Goal: Information Seeking & Learning: Learn about a topic

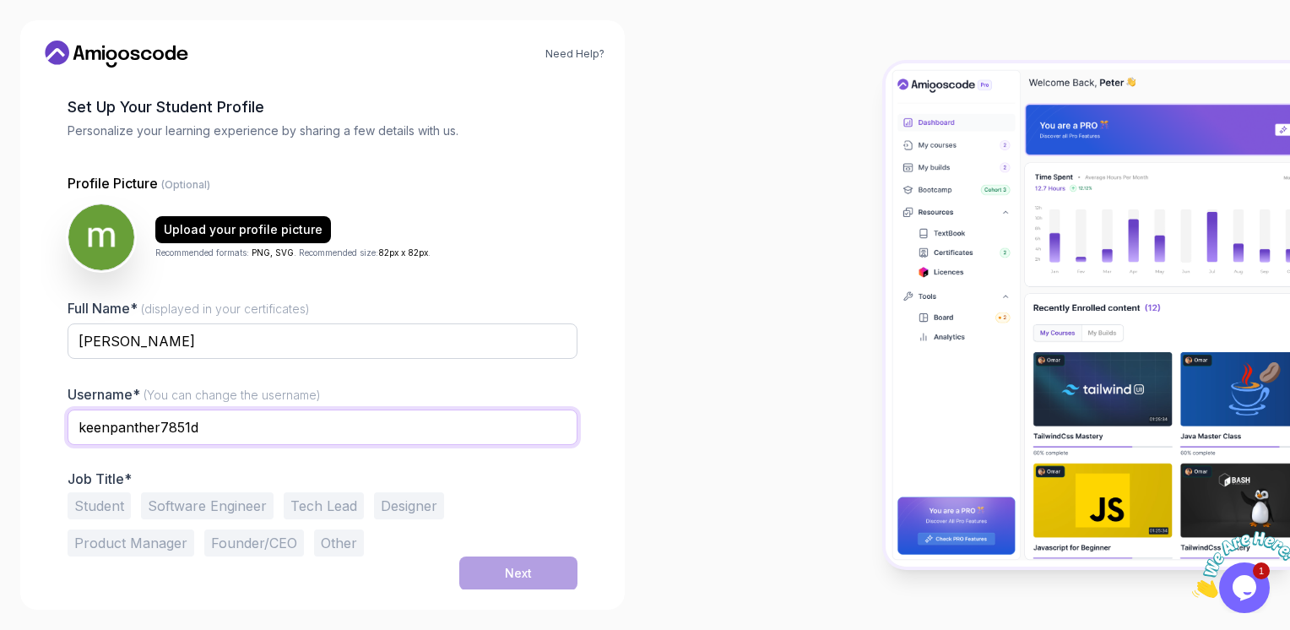
click at [203, 428] on input "keenpanther7851d" at bounding box center [323, 427] width 510 height 35
type input "k"
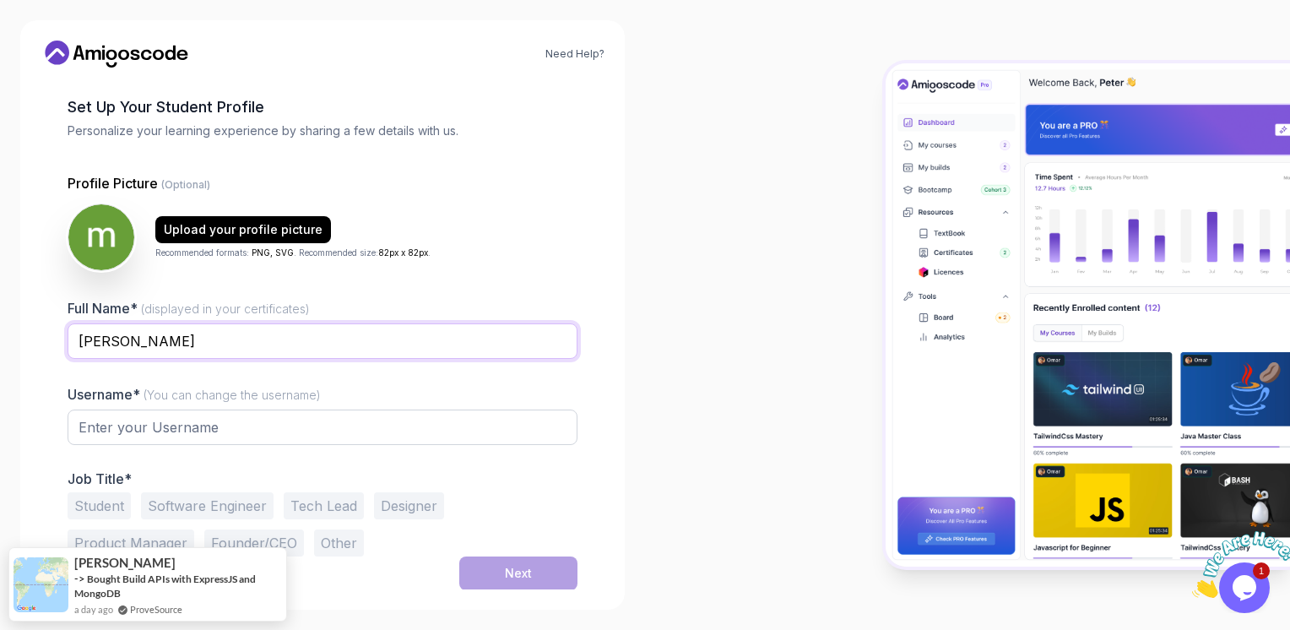
click at [162, 344] on input "[PERSON_NAME]" at bounding box center [323, 340] width 510 height 35
click at [164, 424] on input "text" at bounding box center [323, 427] width 510 height 35
paste input "[PERSON_NAME]"
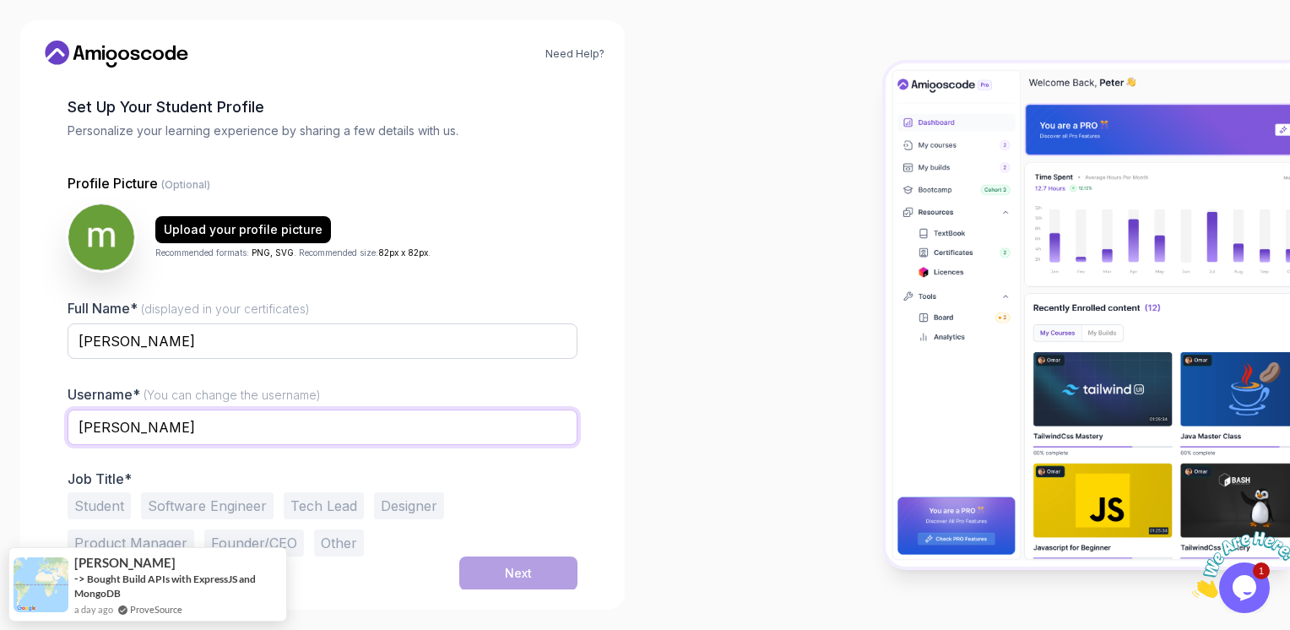
type input "[PERSON_NAME]"
click at [229, 498] on button "Software Engineer" at bounding box center [207, 505] width 133 height 27
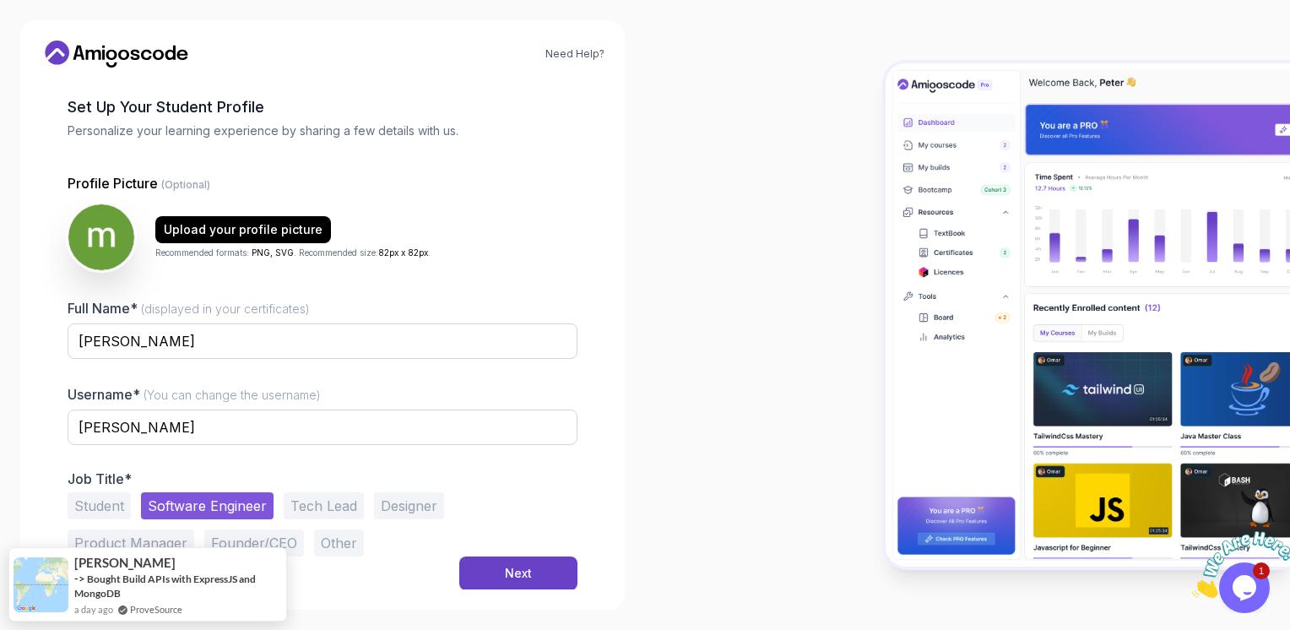
click at [84, 499] on button "Student" at bounding box center [99, 505] width 63 height 27
click at [176, 501] on button "Software Engineer" at bounding box center [207, 505] width 133 height 27
click at [238, 221] on div "Upload your profile picture" at bounding box center [243, 229] width 159 height 17
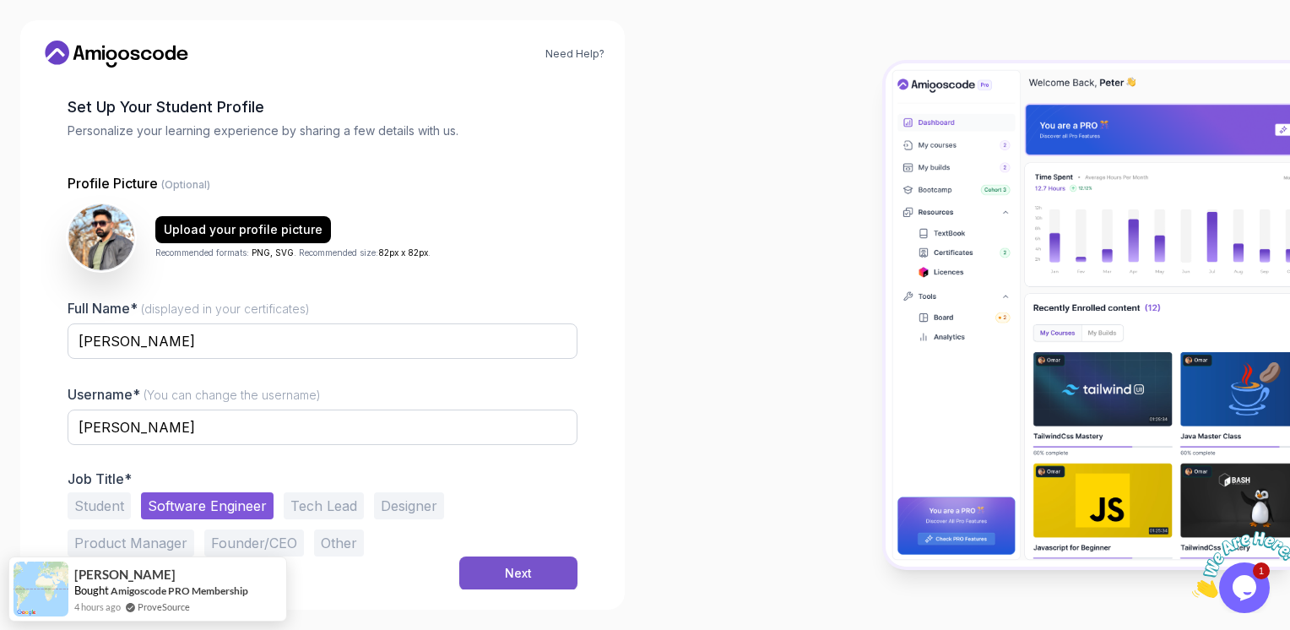
click at [508, 559] on button "Next" at bounding box center [518, 574] width 118 height 34
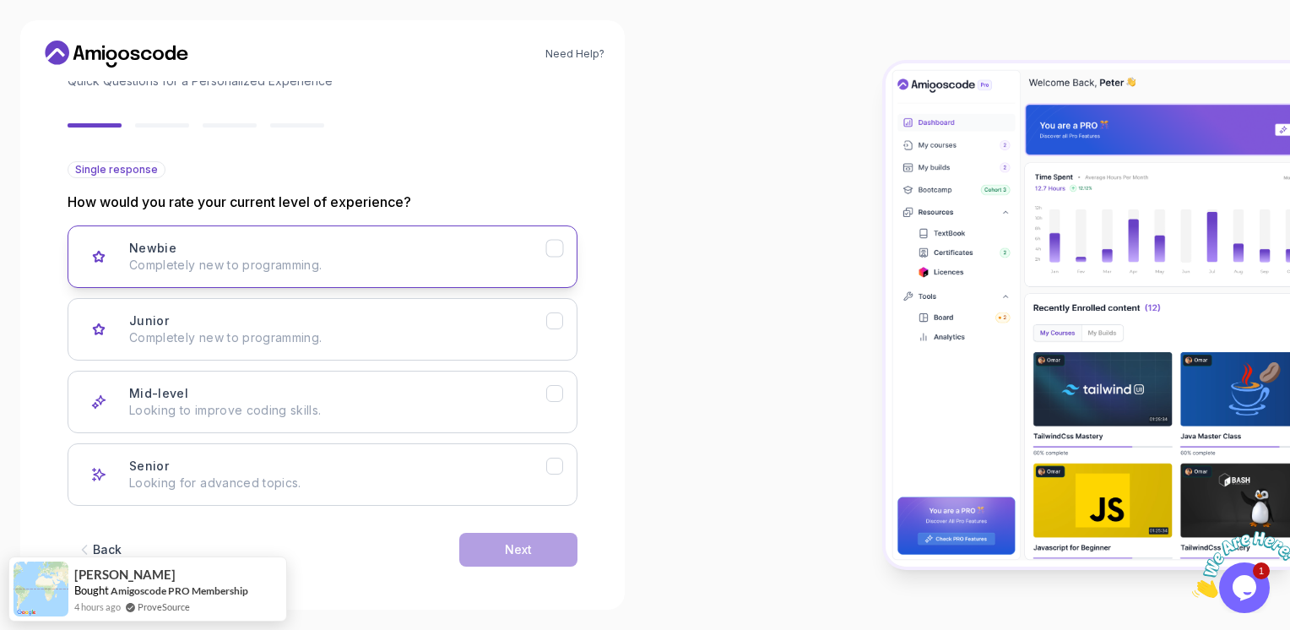
scroll to position [125, 0]
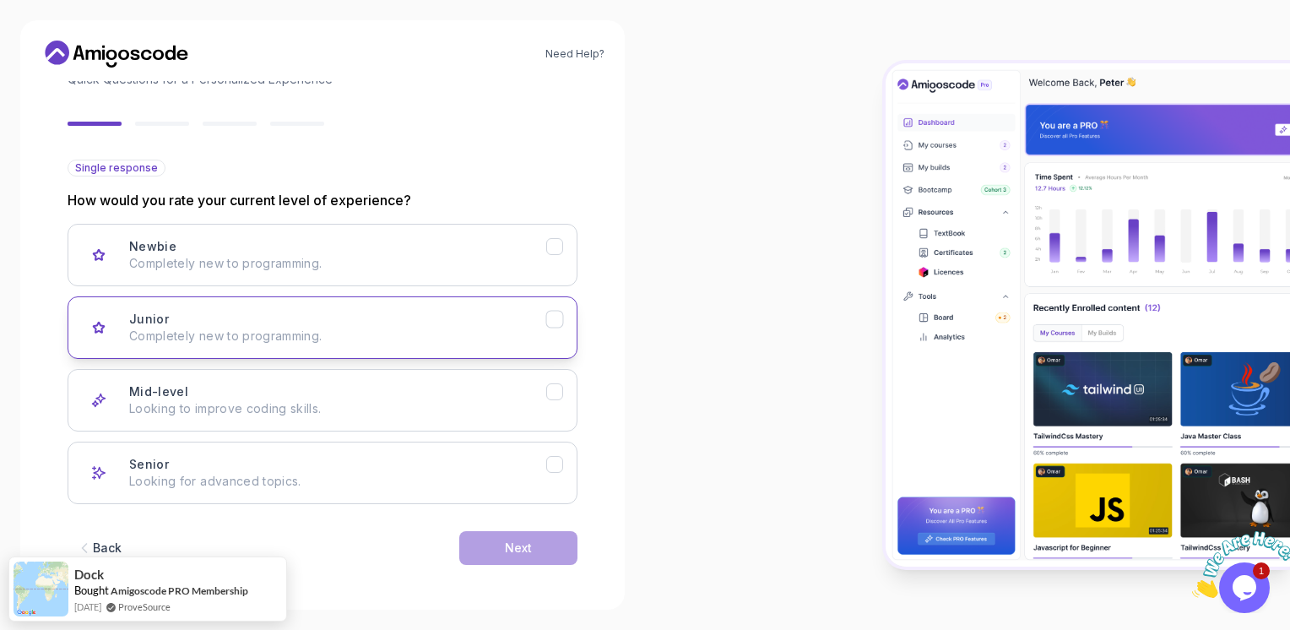
click at [315, 321] on div "Junior Completely new to programming." at bounding box center [337, 328] width 417 height 34
click at [510, 549] on div "Next" at bounding box center [518, 548] width 27 height 17
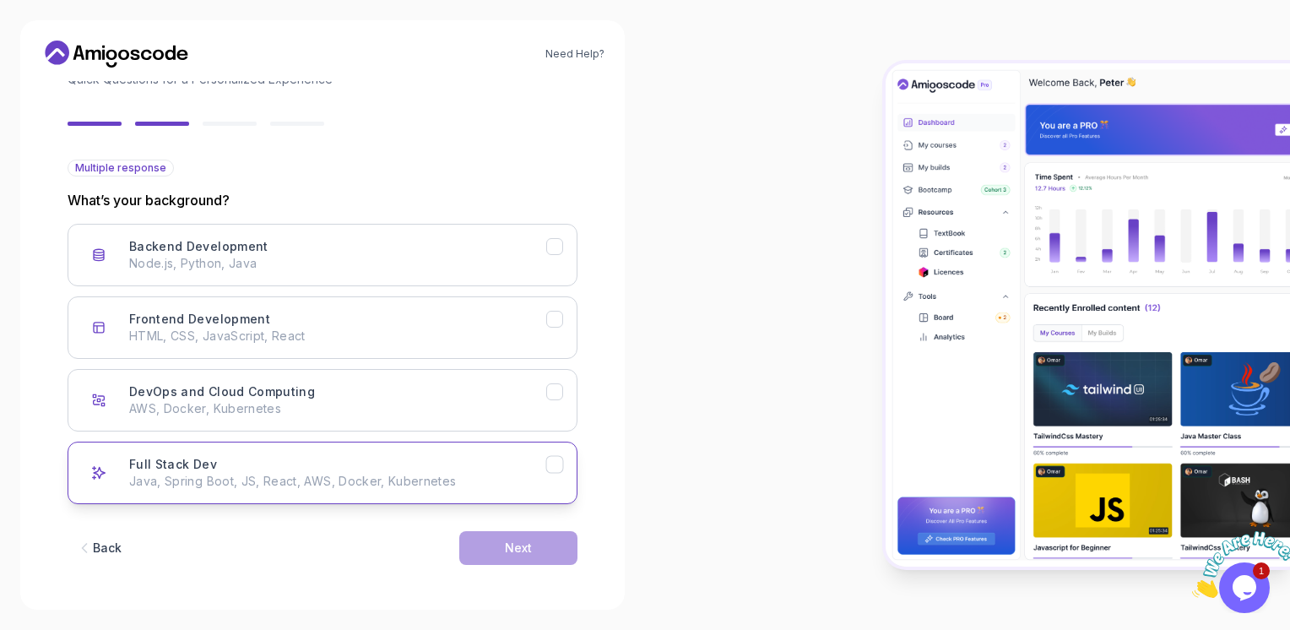
click at [289, 481] on p "Java, Spring Boot, JS, React, AWS, Docker, Kubernetes" at bounding box center [337, 481] width 417 height 17
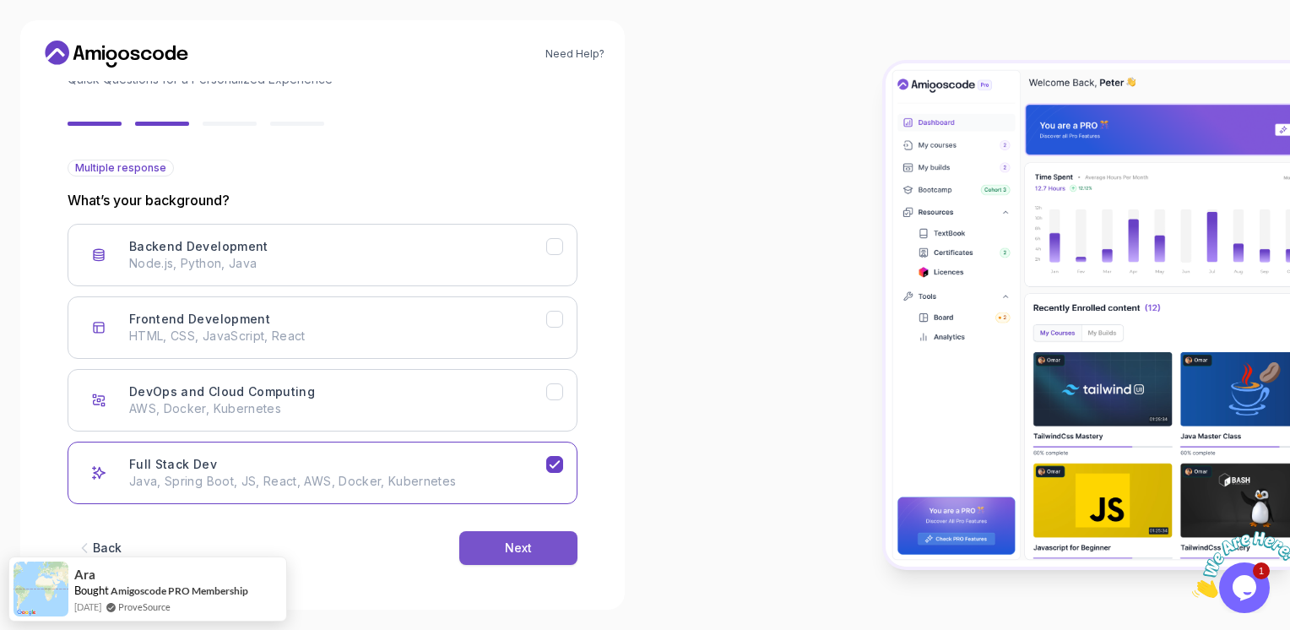
click at [564, 555] on button "Next" at bounding box center [518, 548] width 118 height 34
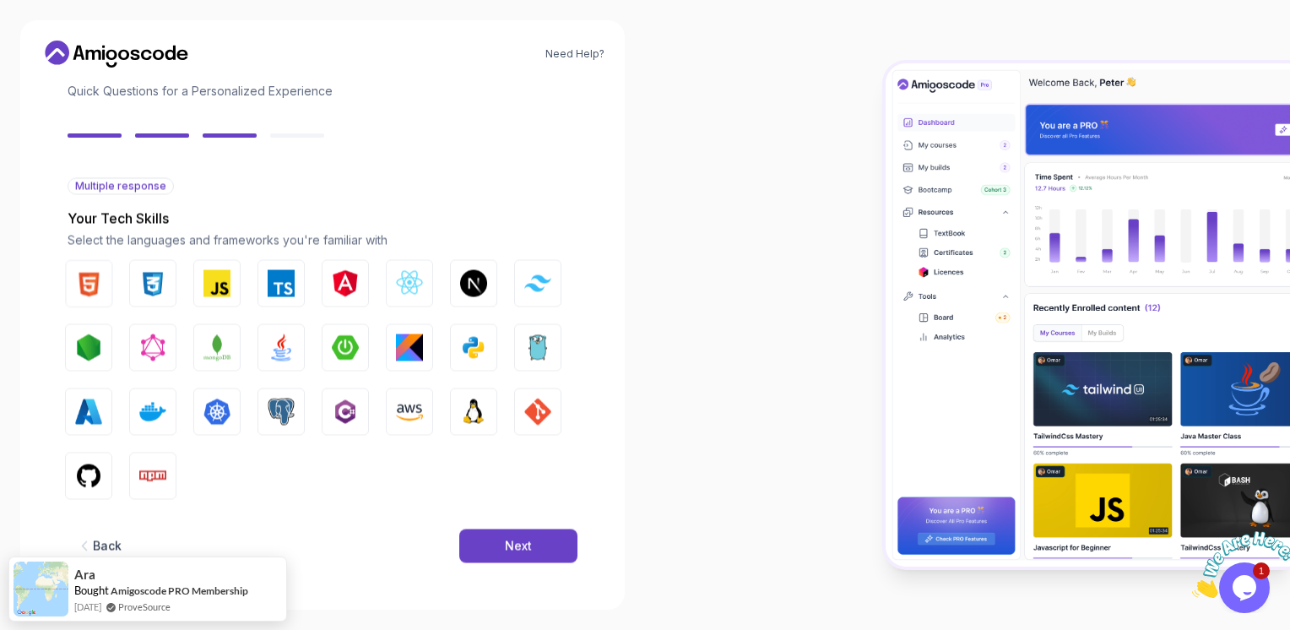
scroll to position [106, 0]
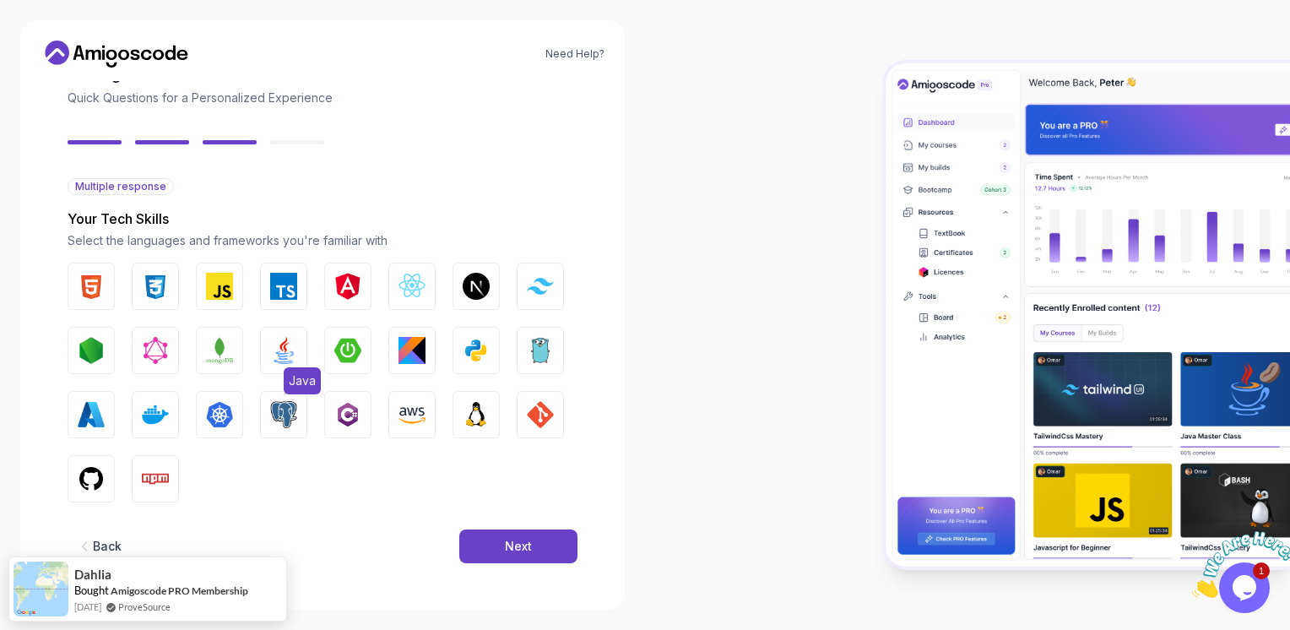
click at [299, 339] on button "Java" at bounding box center [283, 350] width 47 height 47
click at [226, 285] on img "button" at bounding box center [219, 286] width 27 height 27
click at [139, 279] on button "CSS" at bounding box center [155, 286] width 47 height 47
click at [106, 276] on button "HTML" at bounding box center [91, 286] width 47 height 47
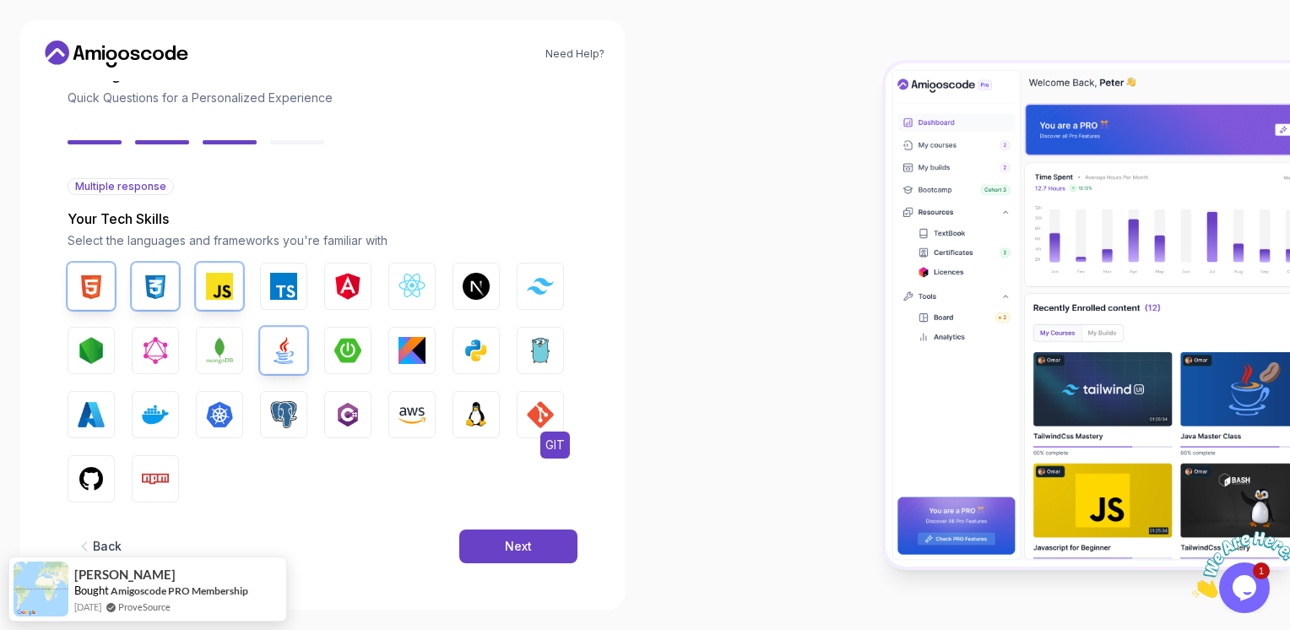
click at [537, 406] on img "button" at bounding box center [540, 414] width 27 height 27
click at [556, 557] on button "Next" at bounding box center [518, 546] width 118 height 34
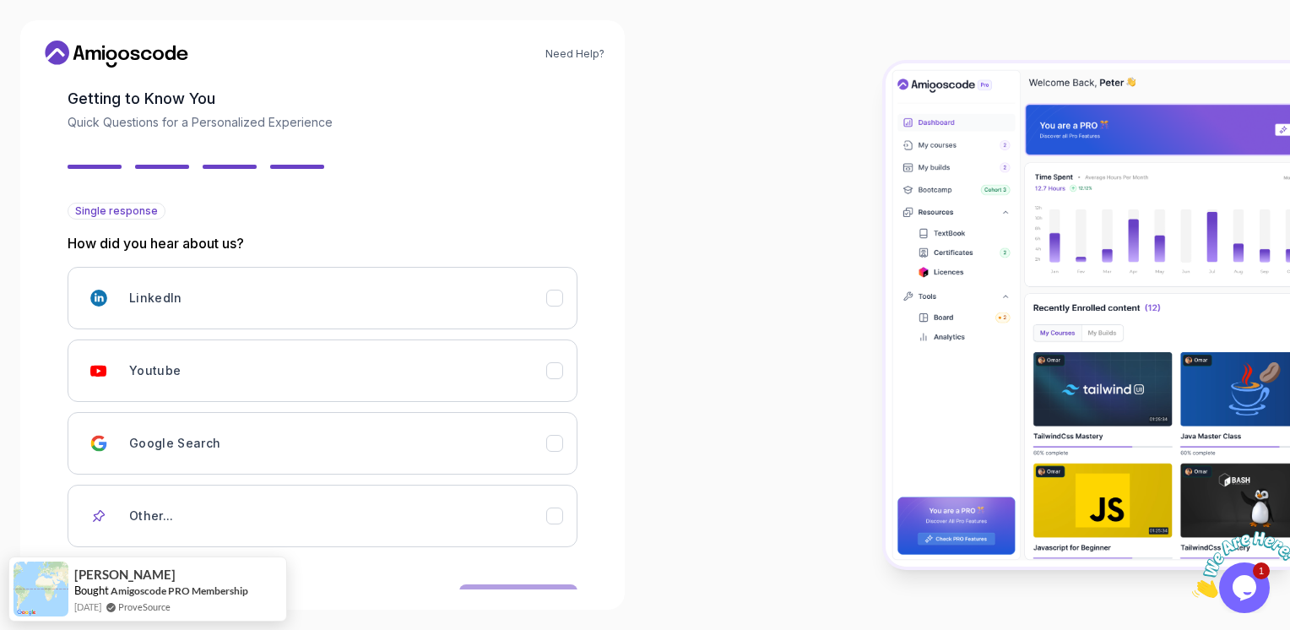
scroll to position [135, 0]
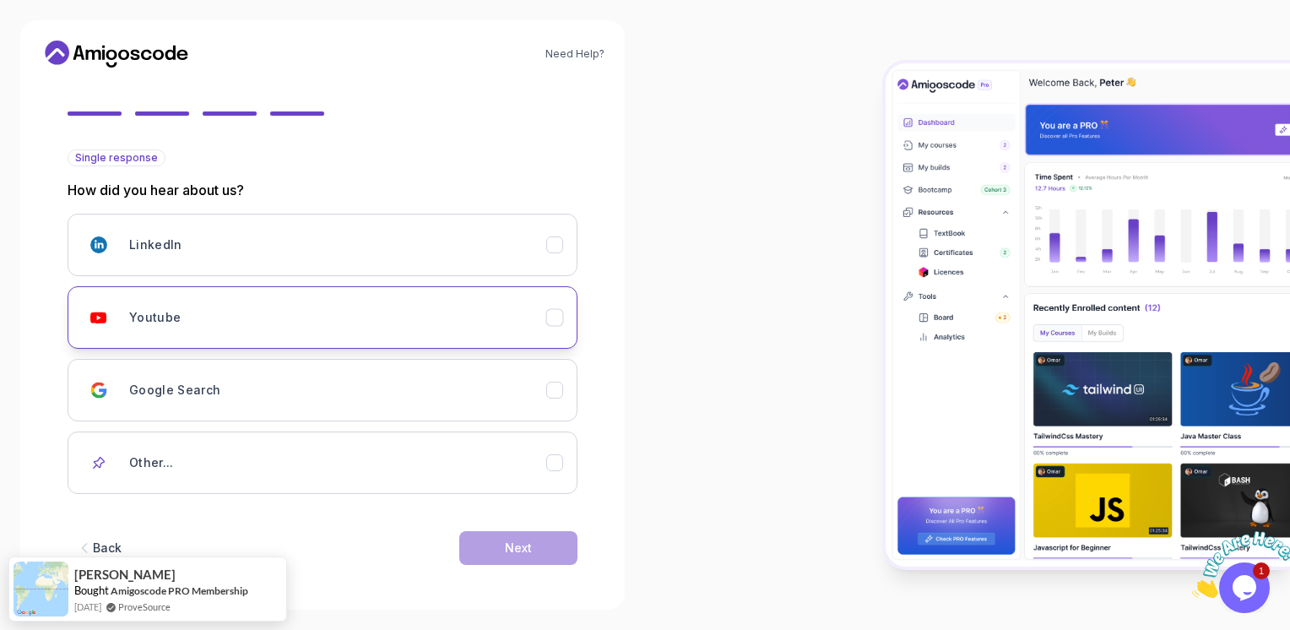
click at [551, 326] on button "Youtube" at bounding box center [323, 317] width 510 height 62
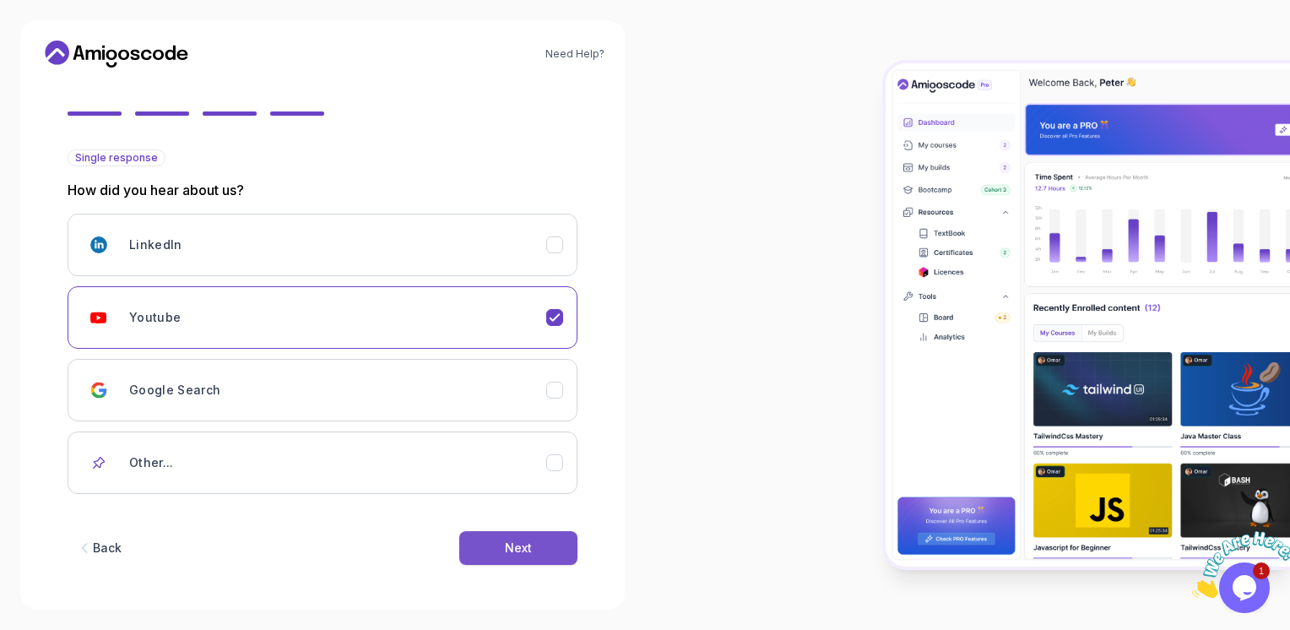
click at [518, 546] on div "Next" at bounding box center [518, 548] width 27 height 17
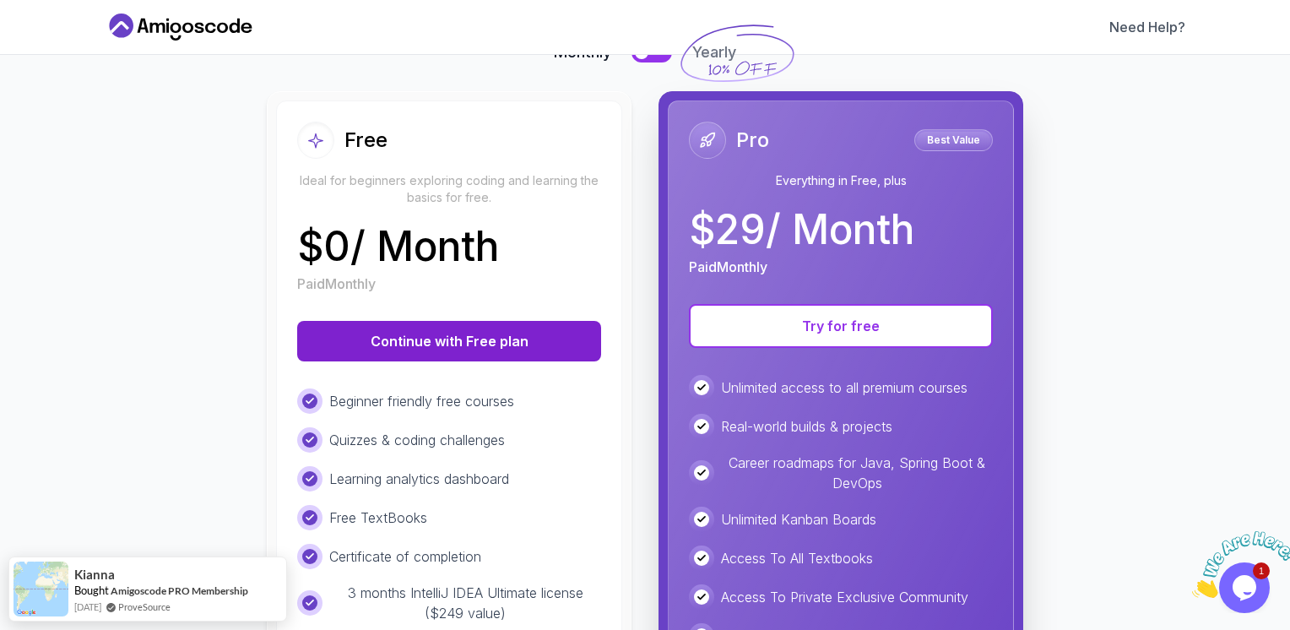
scroll to position [149, 0]
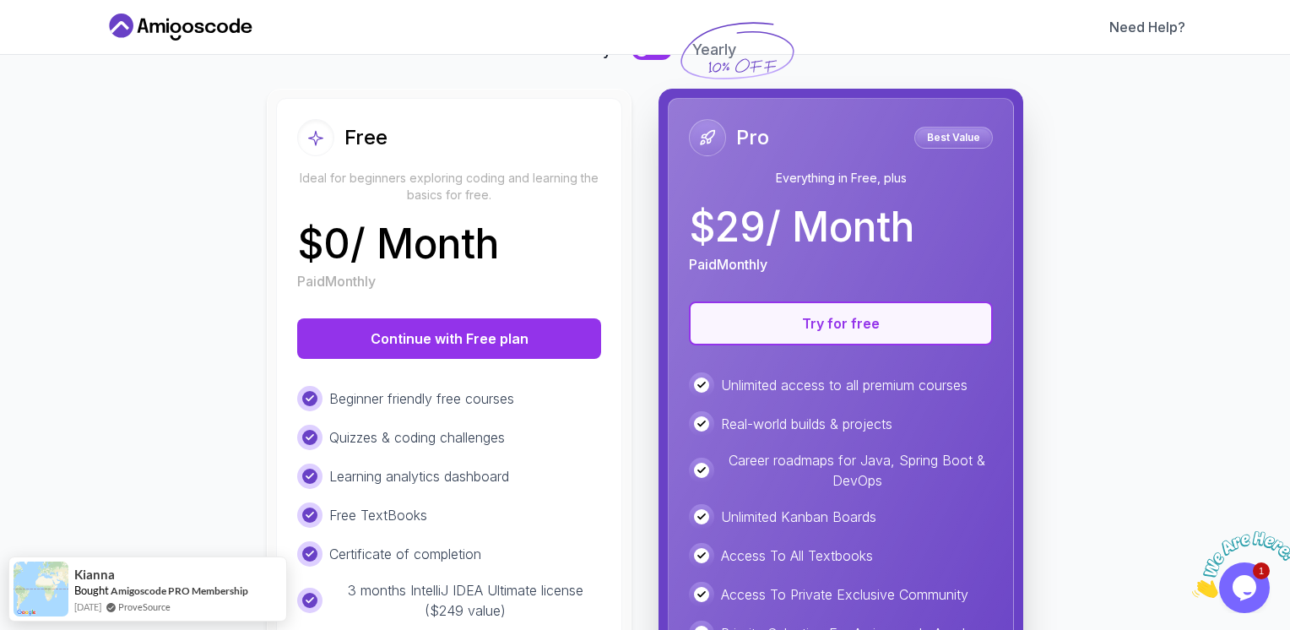
click at [777, 310] on button "Try for free" at bounding box center [841, 323] width 304 height 44
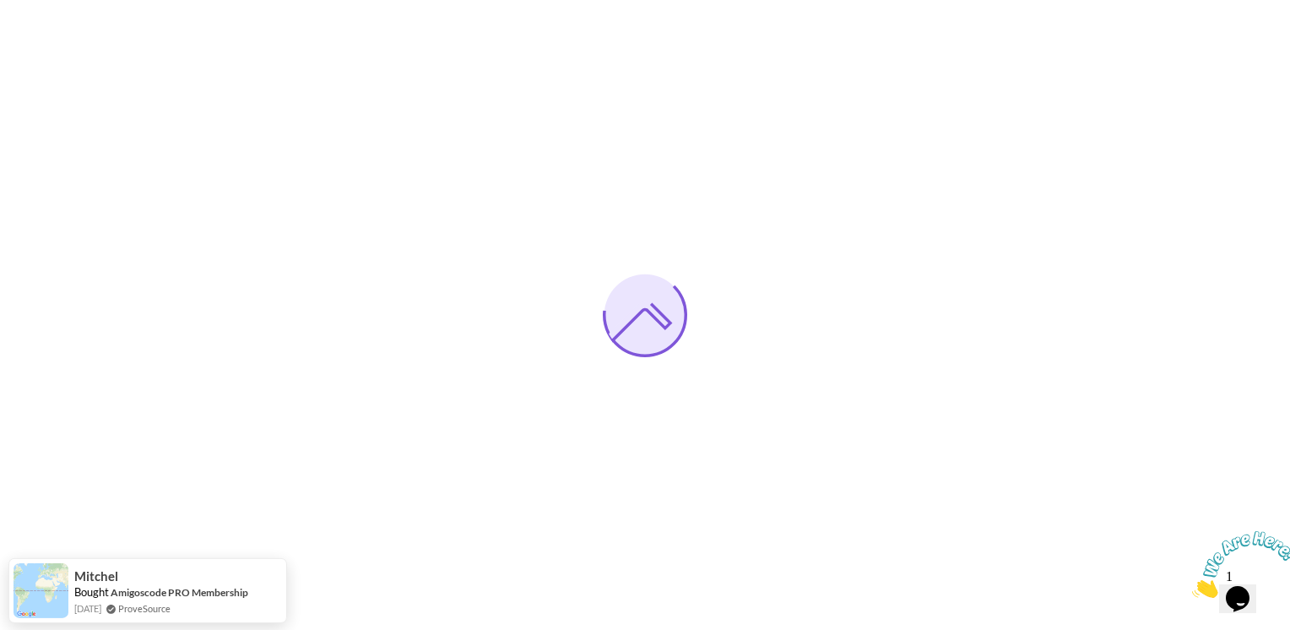
click at [1192, 586] on icon "Close" at bounding box center [1192, 593] width 0 height 14
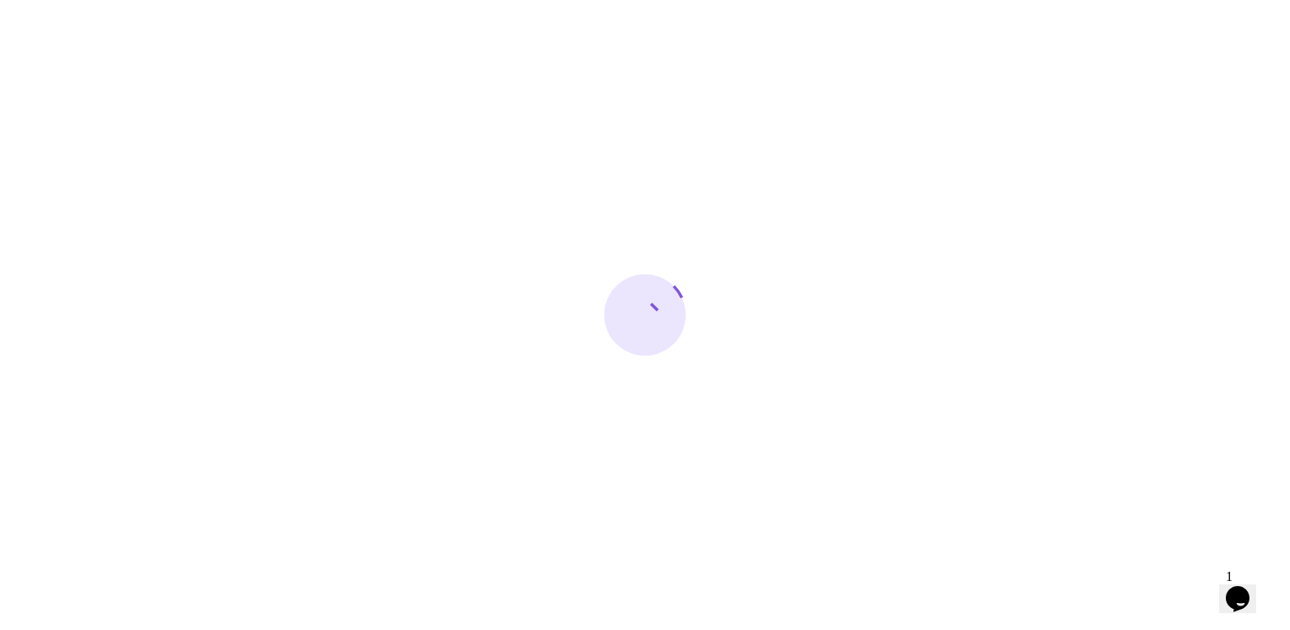
click at [629, 316] on icon at bounding box center [640, 320] width 62 height 39
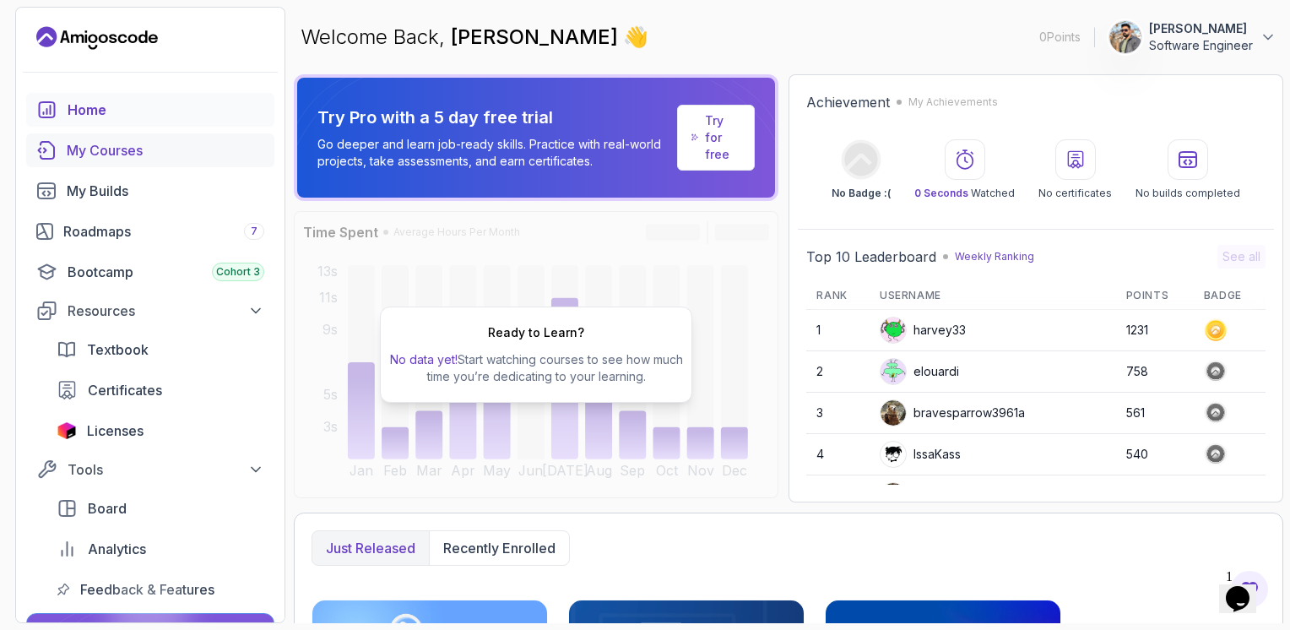
click at [153, 161] on link "My Courses" at bounding box center [150, 150] width 248 height 34
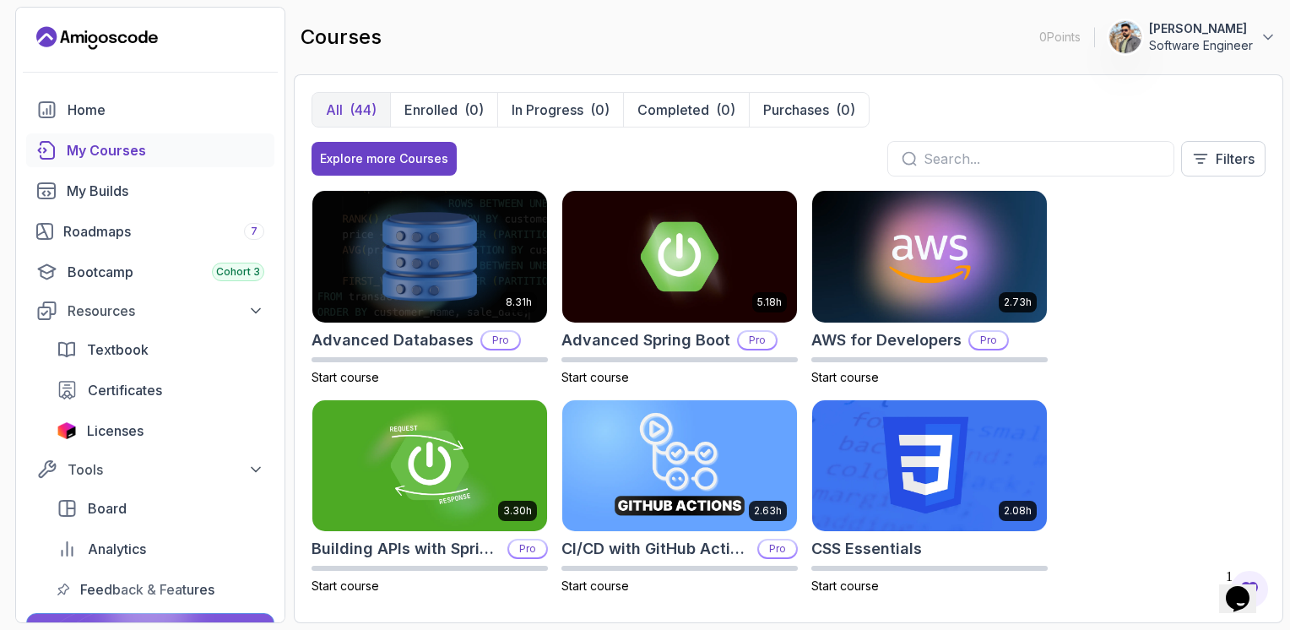
click at [979, 160] on input "text" at bounding box center [1042, 159] width 236 height 20
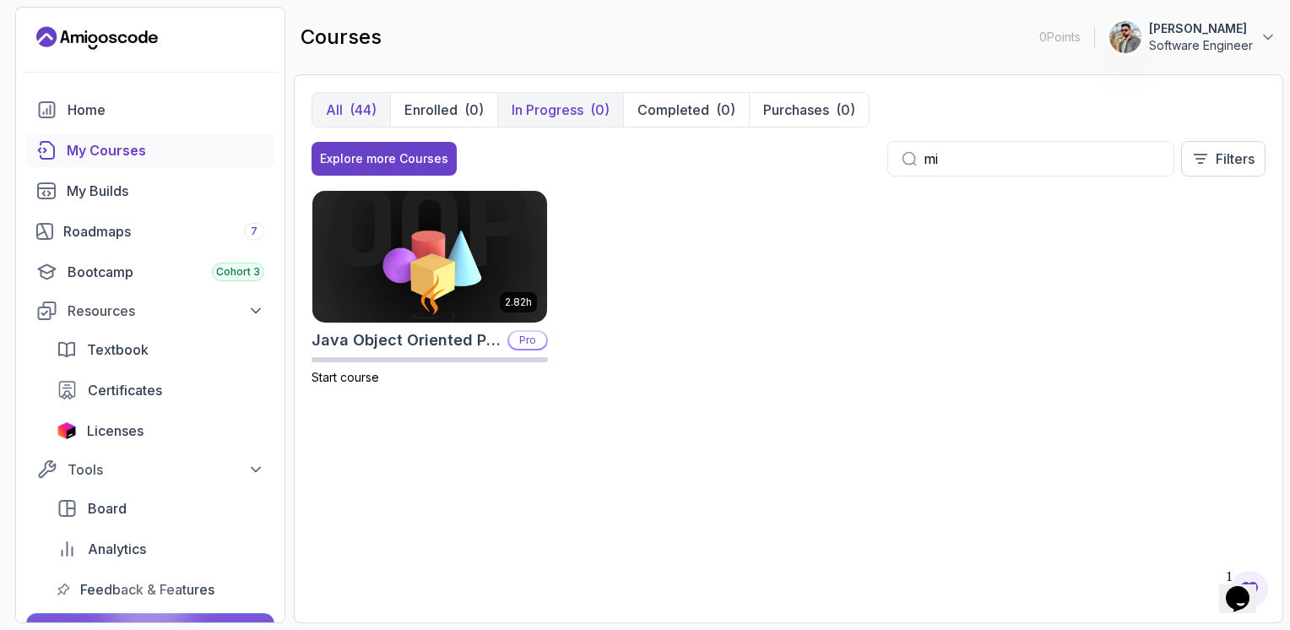
type input "mi"
click at [562, 116] on p "In Progress" at bounding box center [548, 110] width 72 height 20
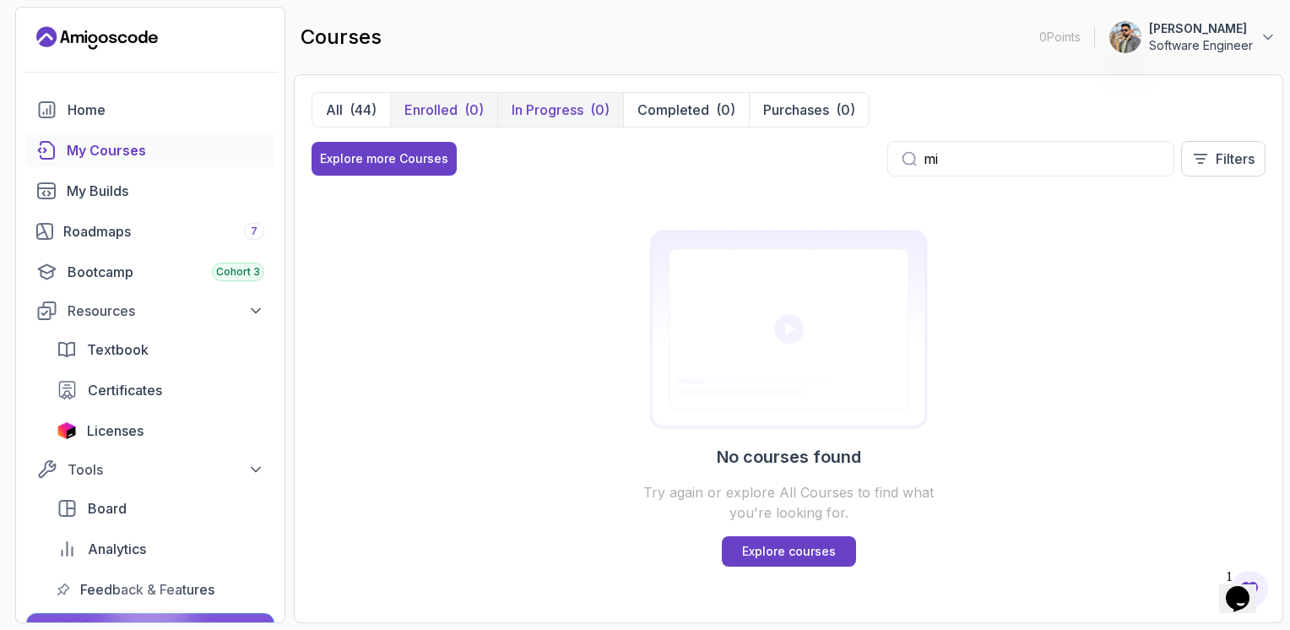
click at [424, 118] on p "Enrolled" at bounding box center [431, 110] width 53 height 20
click at [351, 109] on div "(44)" at bounding box center [363, 110] width 27 height 20
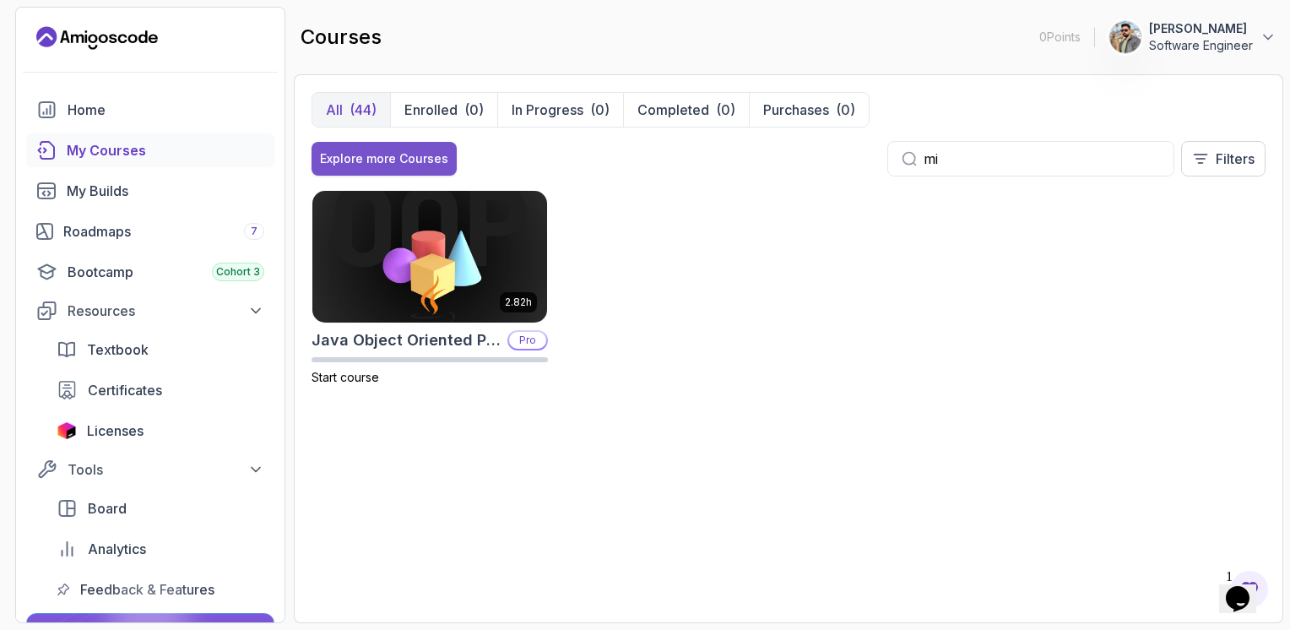
click at [375, 168] on button "Explore more Courses" at bounding box center [384, 159] width 145 height 34
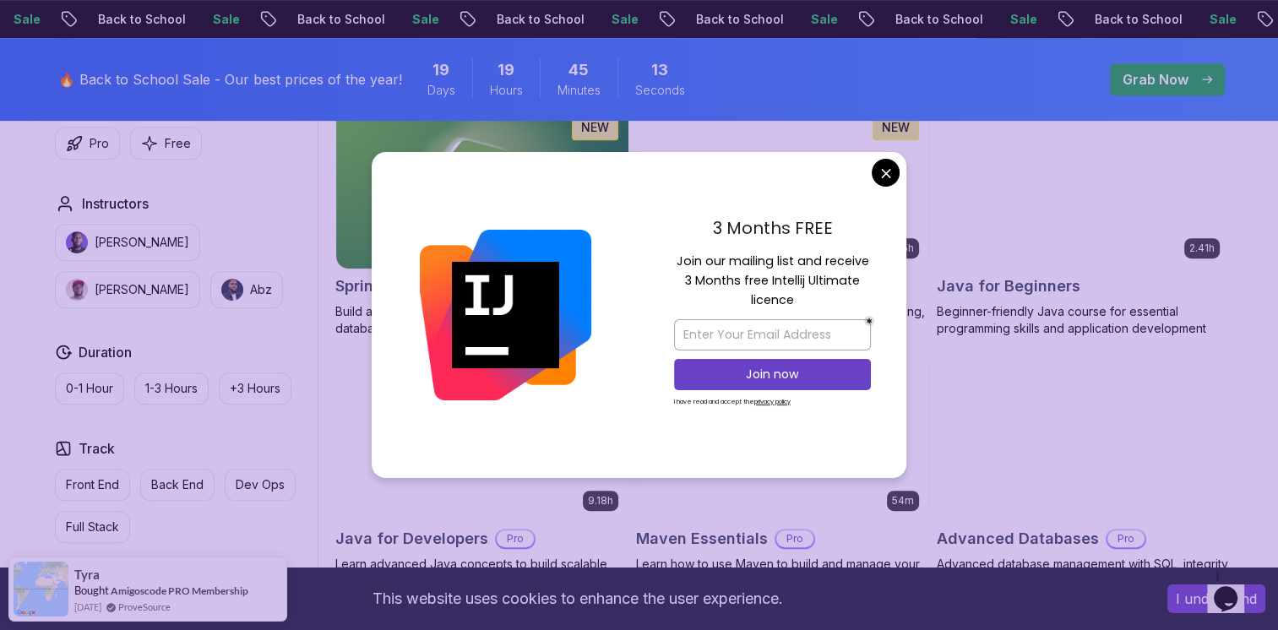
scroll to position [841, 0]
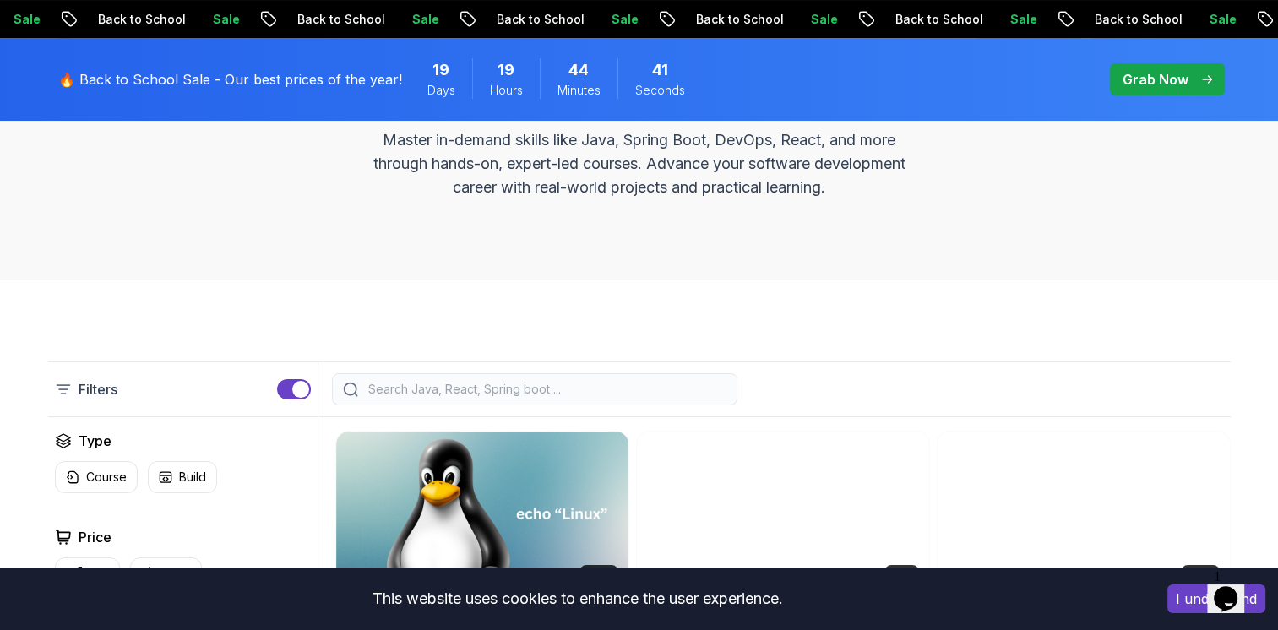
scroll to position [242, 0]
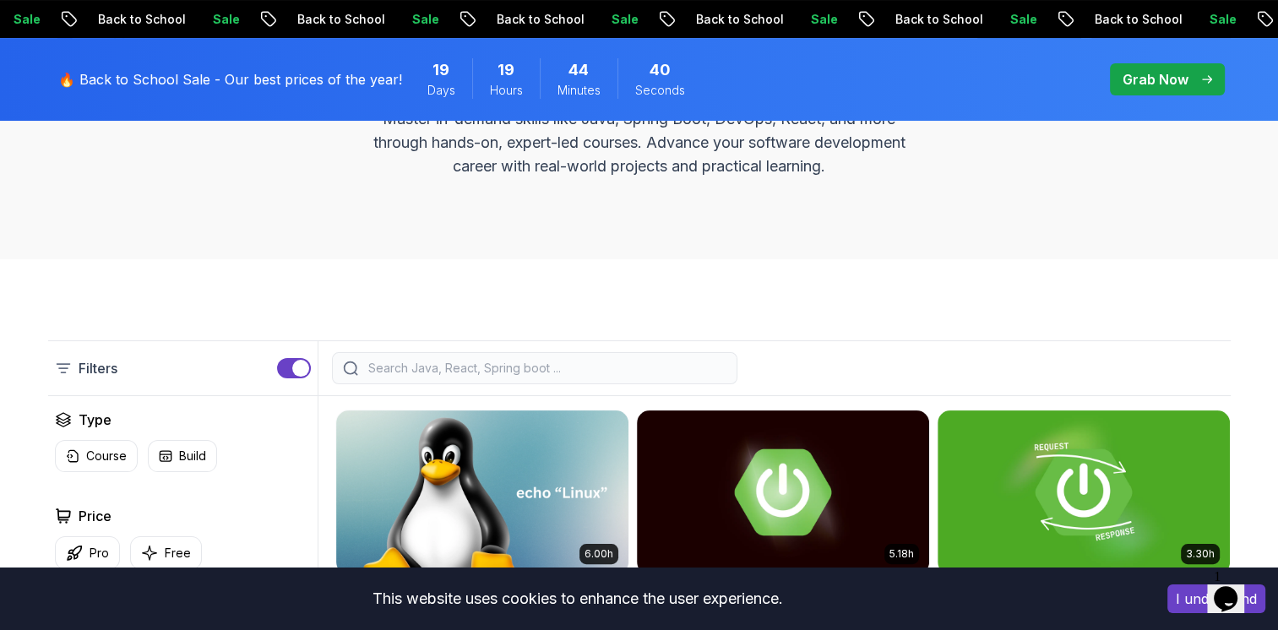
click at [426, 367] on input "search" at bounding box center [545, 368] width 361 height 17
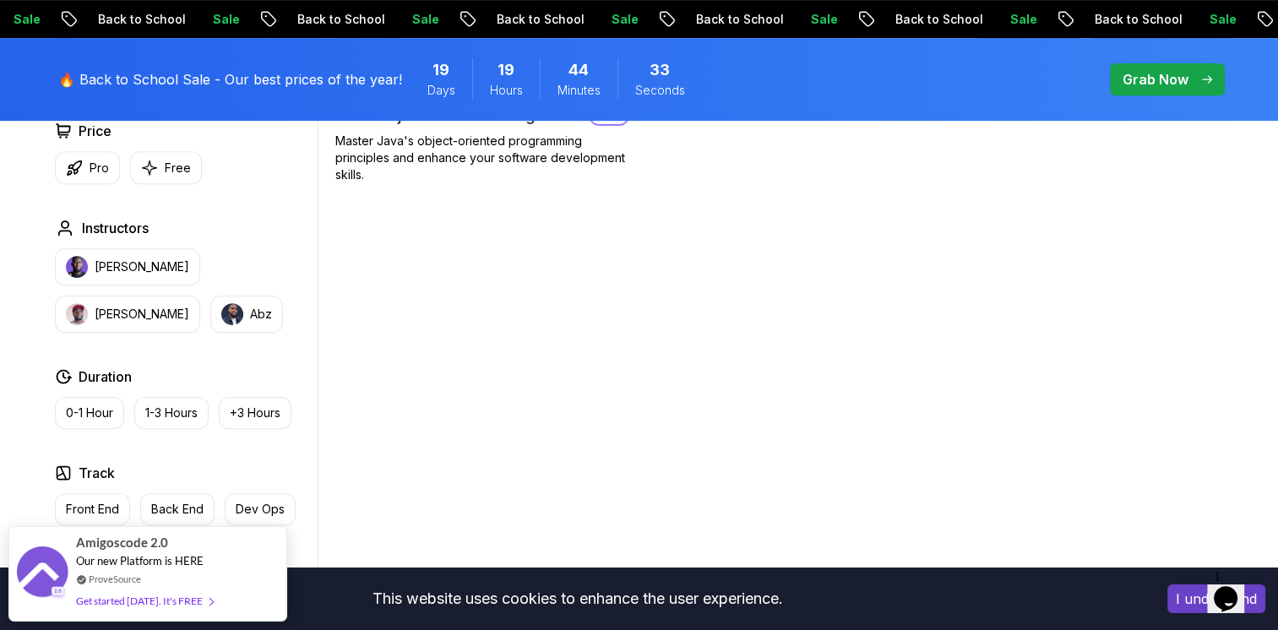
scroll to position [723, 0]
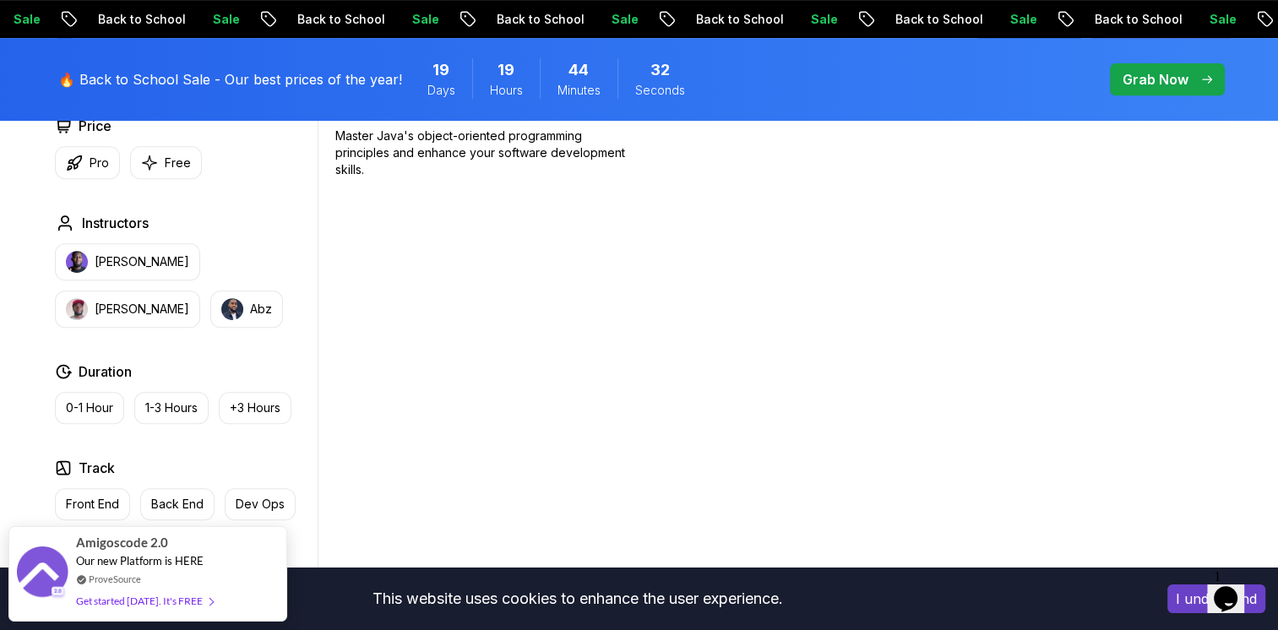
type input "mi"
click at [253, 335] on div "Applied Filters Clear All mi Type Course Build Price Pro Free Instructors [PERS…" at bounding box center [182, 293] width 269 height 730
click at [88, 298] on img "button" at bounding box center [77, 309] width 22 height 22
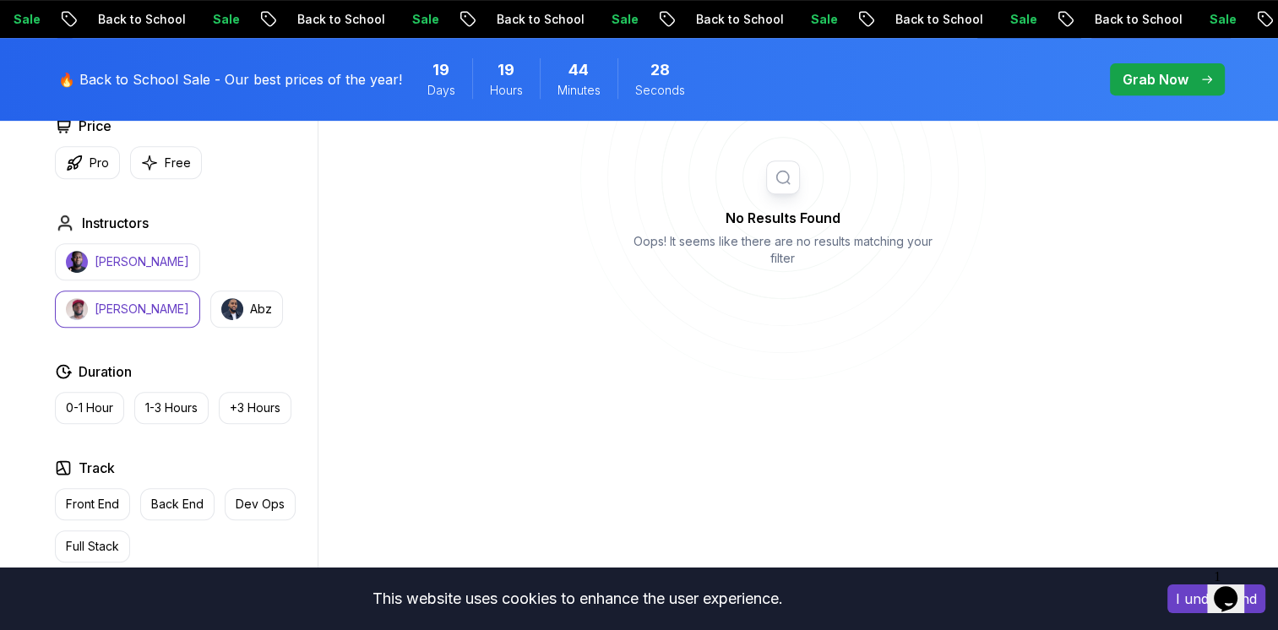
click at [119, 248] on button "[PERSON_NAME]" at bounding box center [127, 261] width 145 height 37
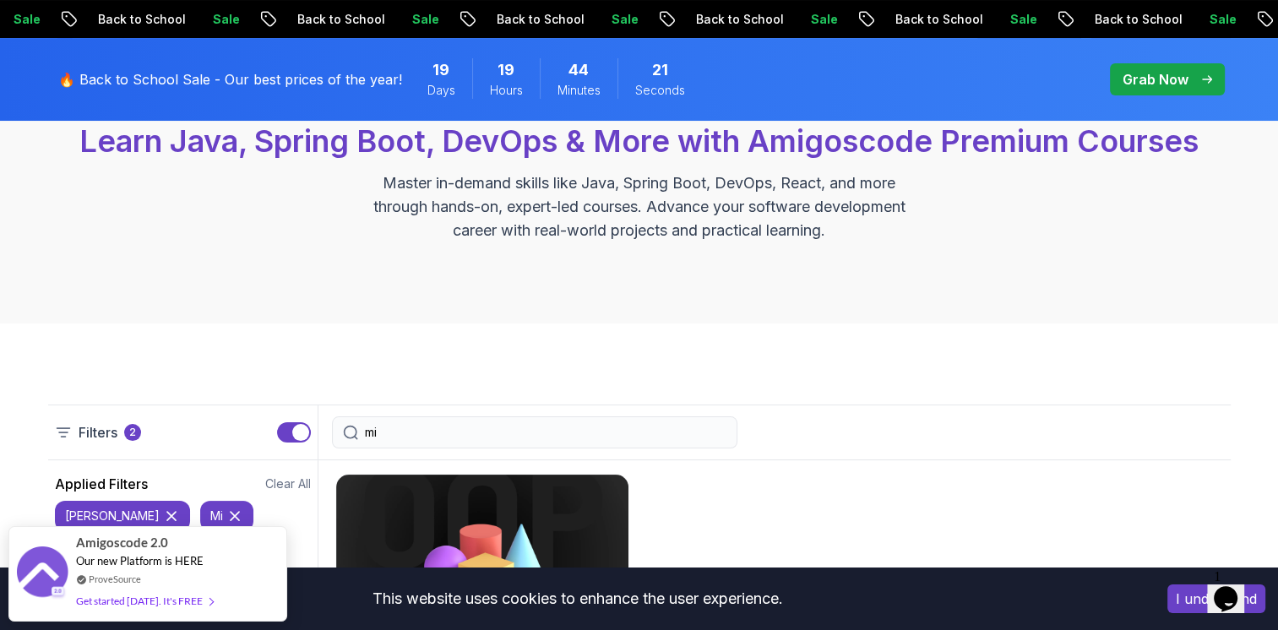
scroll to position [203, 0]
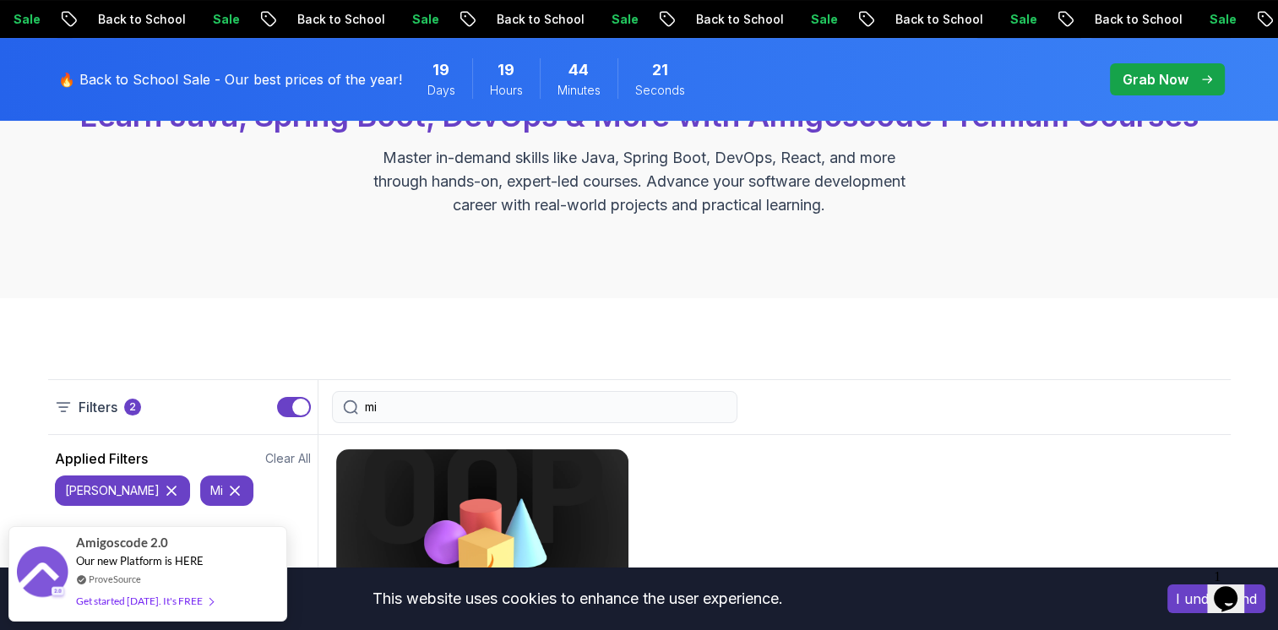
drag, startPoint x: 398, startPoint y: 405, endPoint x: 355, endPoint y: 396, distance: 44.1
click at [355, 396] on div "mi" at bounding box center [534, 407] width 405 height 32
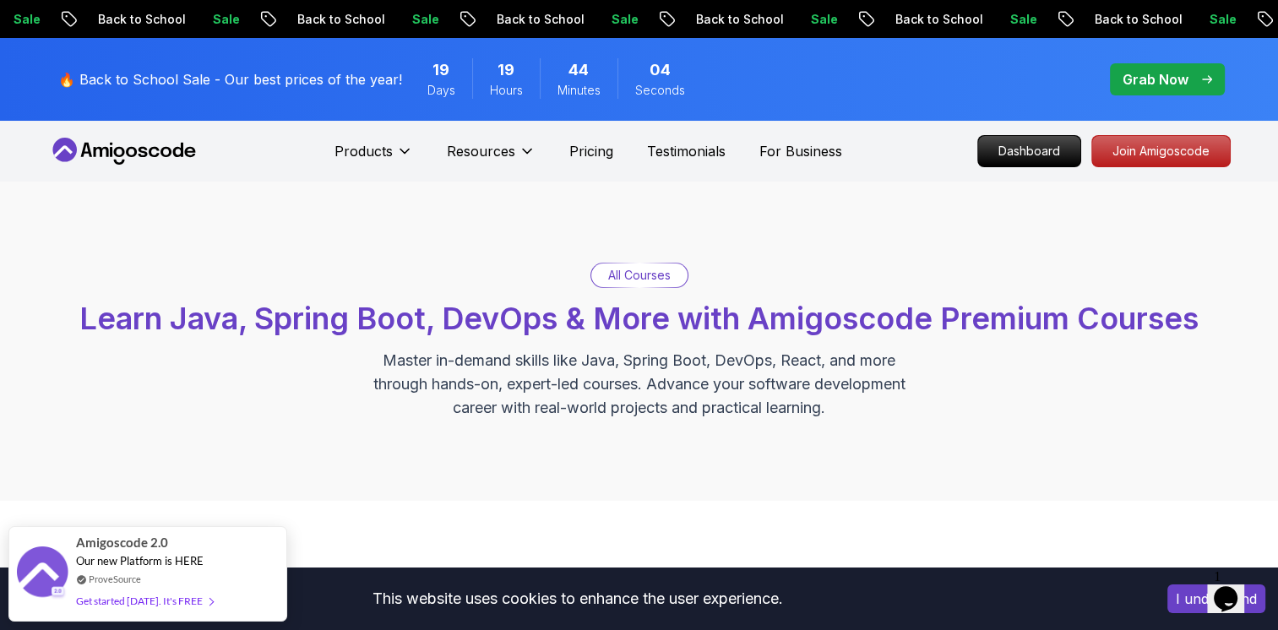
click at [1167, 86] on p "Grab Now" at bounding box center [1155, 79] width 66 height 20
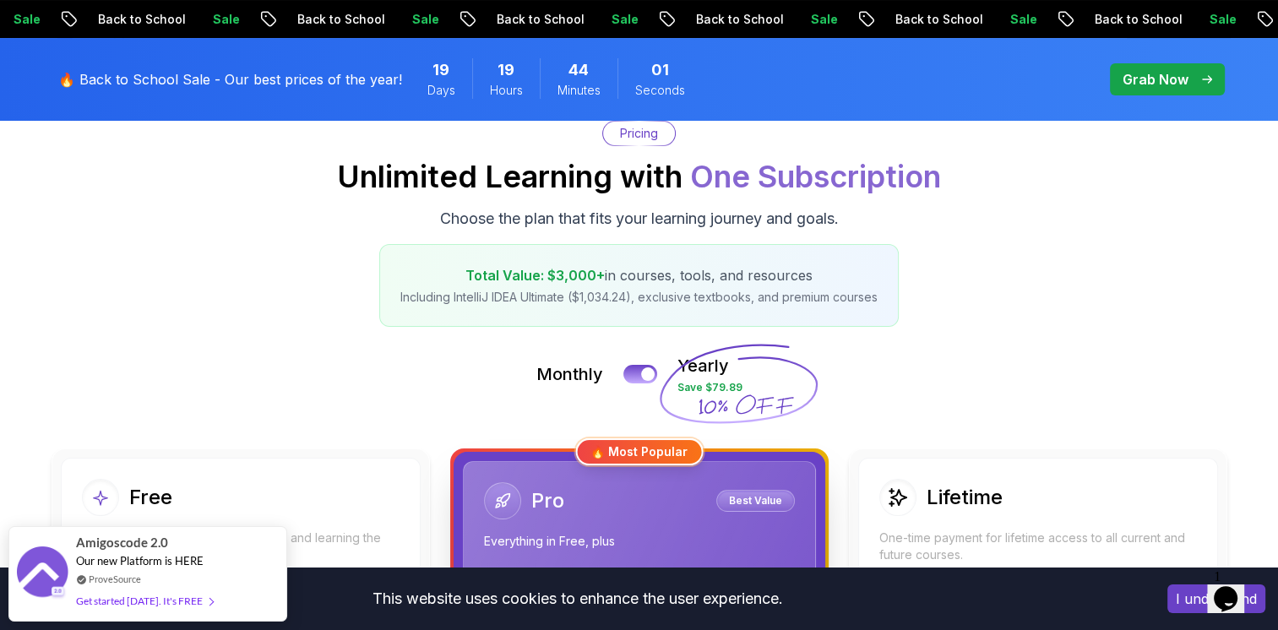
scroll to position [11, 0]
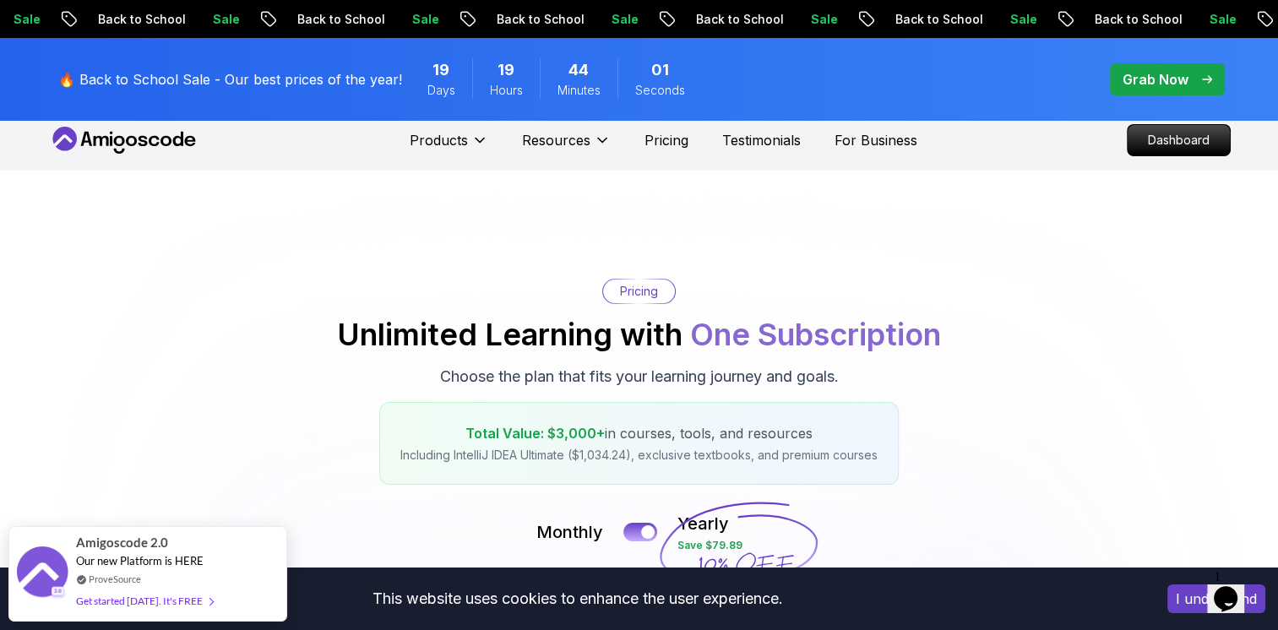
click at [1159, 149] on p "Dashboard" at bounding box center [1178, 140] width 102 height 30
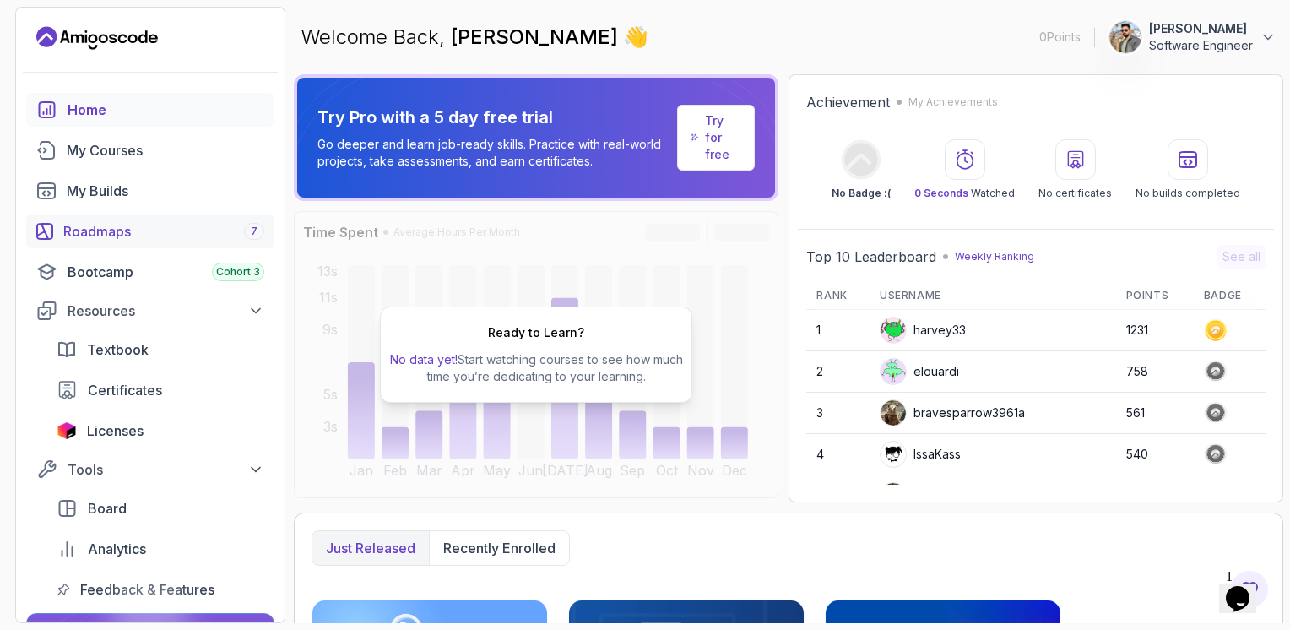
click at [163, 221] on div "Roadmaps 7" at bounding box center [163, 231] width 201 height 20
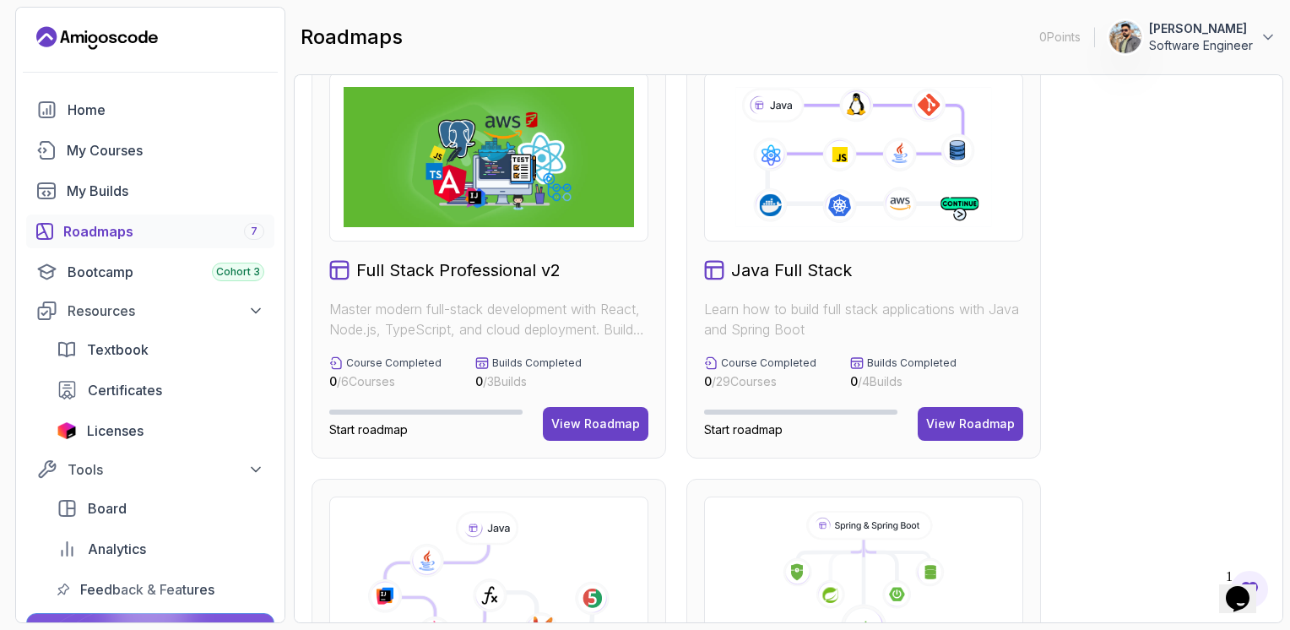
scroll to position [56, 0]
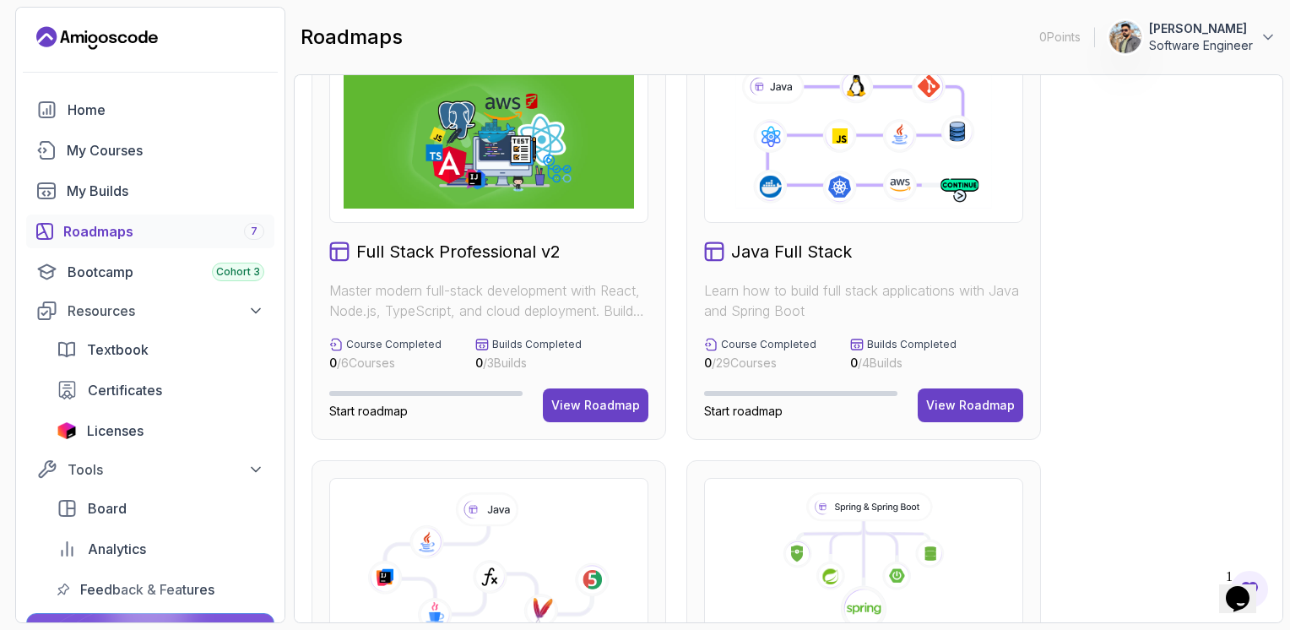
click at [878, 147] on icon at bounding box center [863, 138] width 261 height 145
click at [954, 410] on div "View Roadmap" at bounding box center [970, 405] width 89 height 17
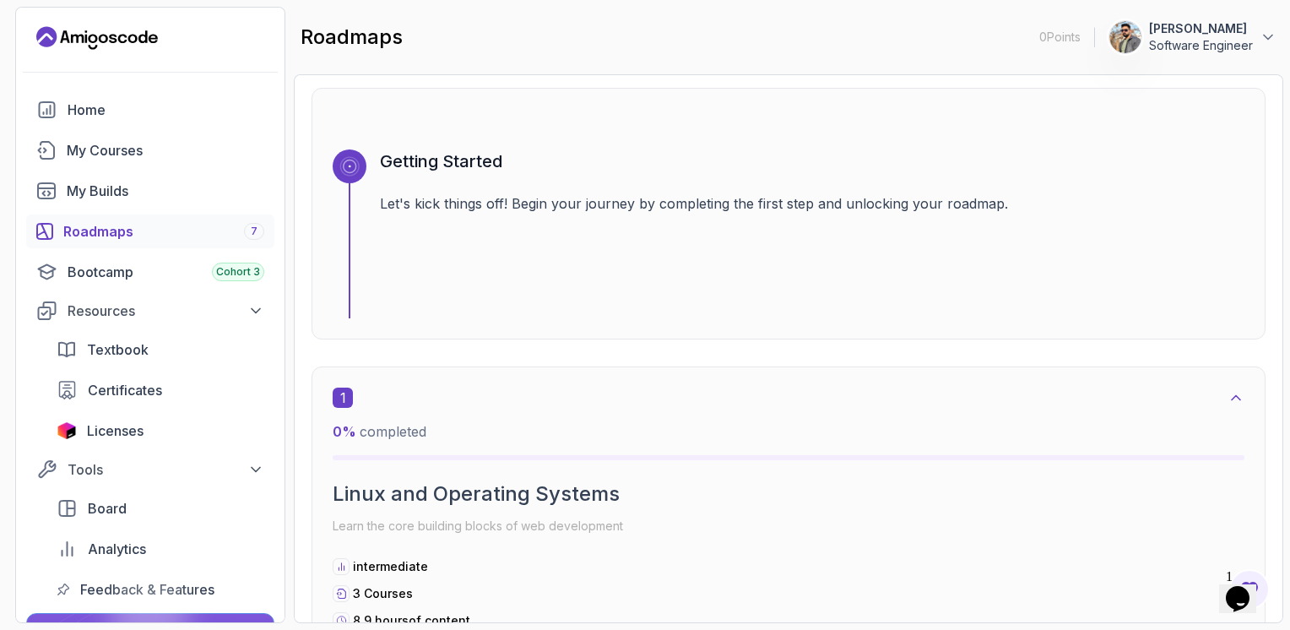
scroll to position [273, 0]
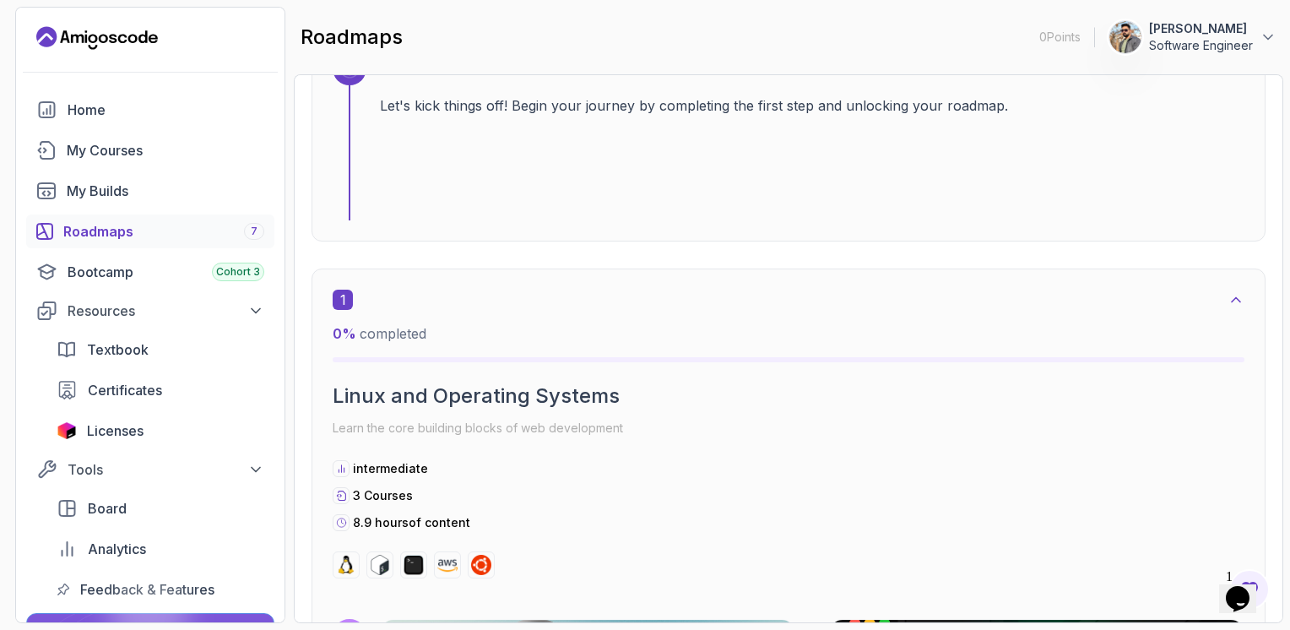
click at [224, 233] on div "Roadmaps 7" at bounding box center [163, 231] width 201 height 20
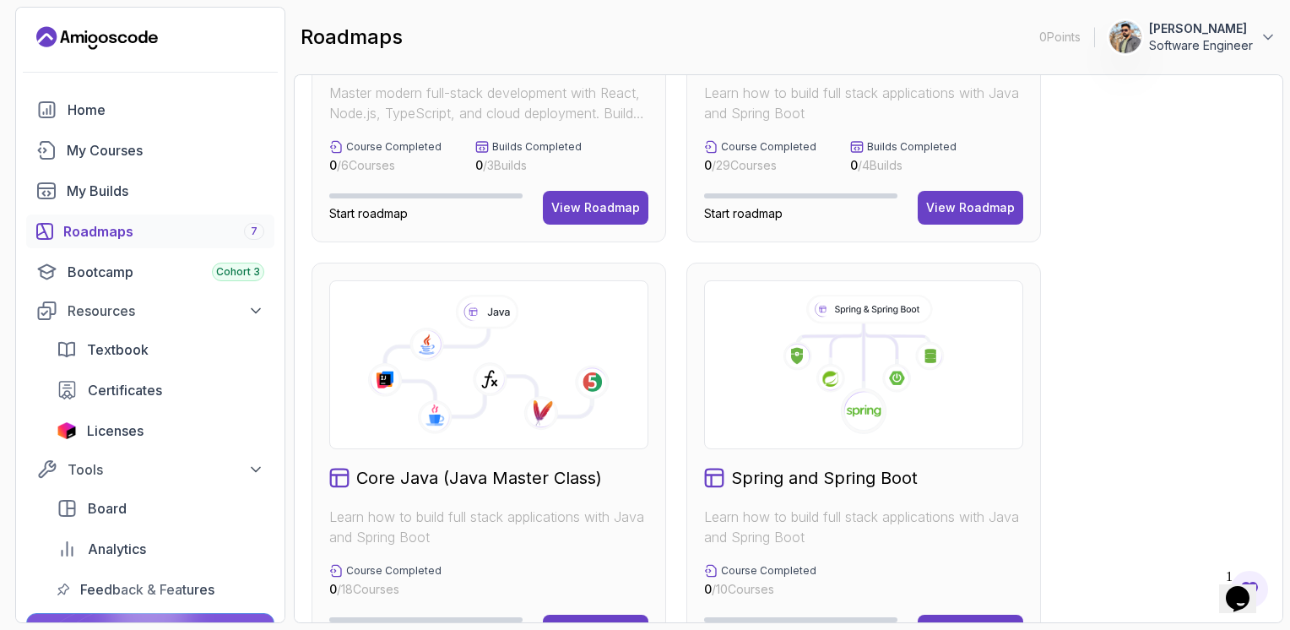
scroll to position [256, 0]
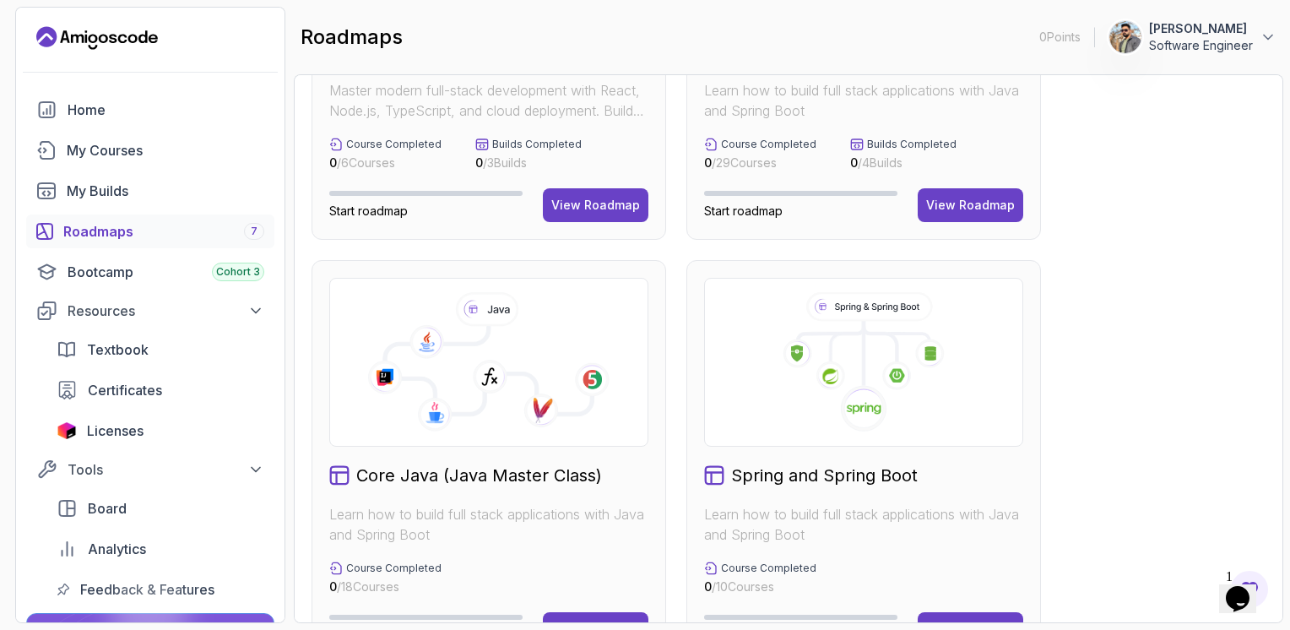
click at [871, 360] on icon at bounding box center [864, 362] width 290 height 140
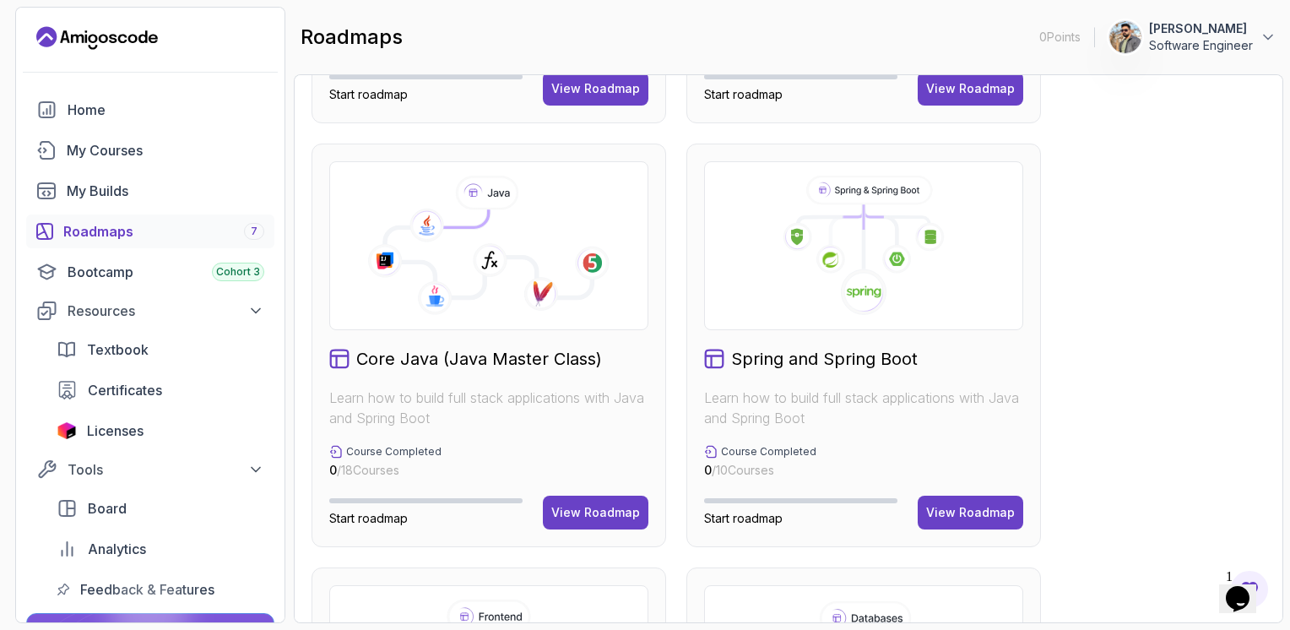
scroll to position [414, 0]
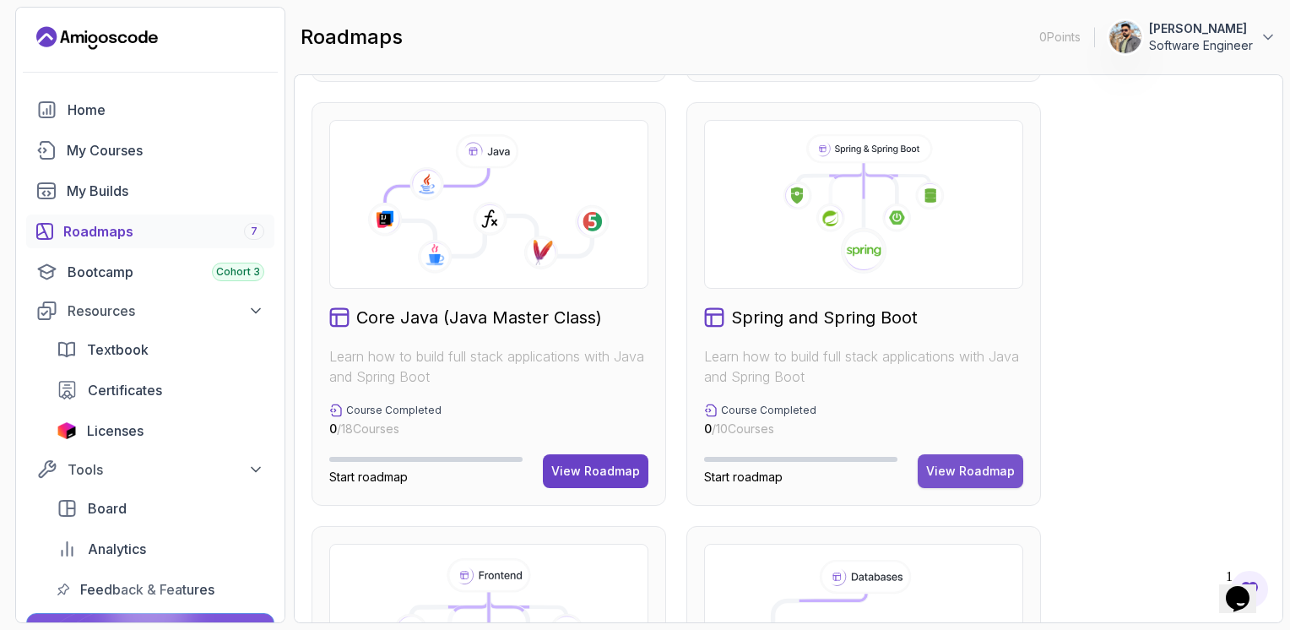
click at [958, 470] on div "View Roadmap" at bounding box center [970, 471] width 89 height 17
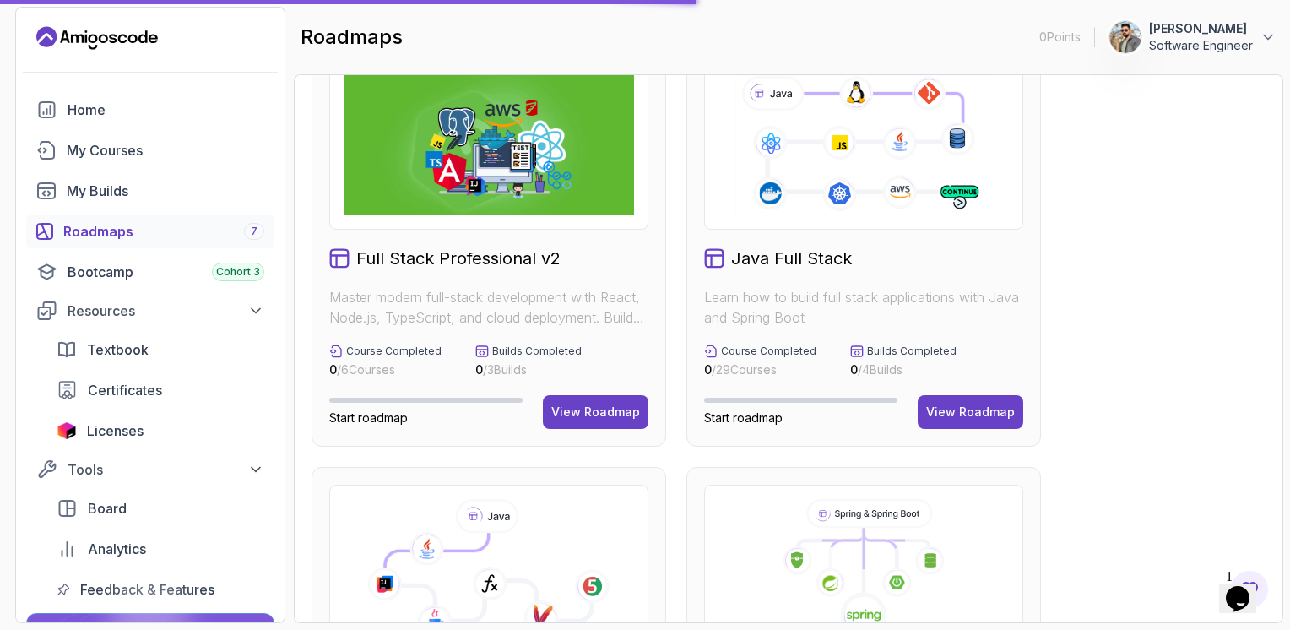
scroll to position [0, 0]
